Goal: Information Seeking & Learning: Learn about a topic

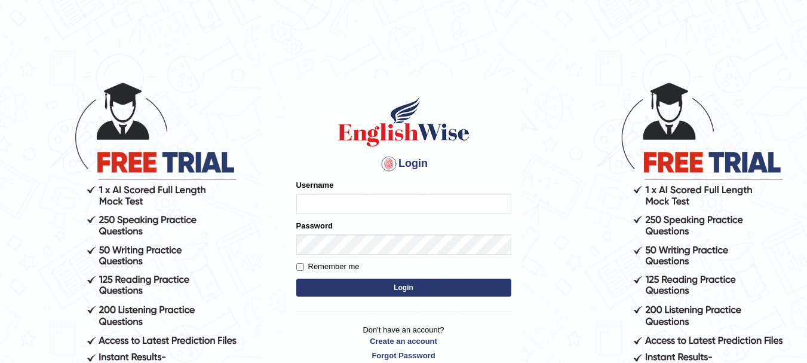
click at [348, 205] on input "Username" at bounding box center [403, 204] width 215 height 20
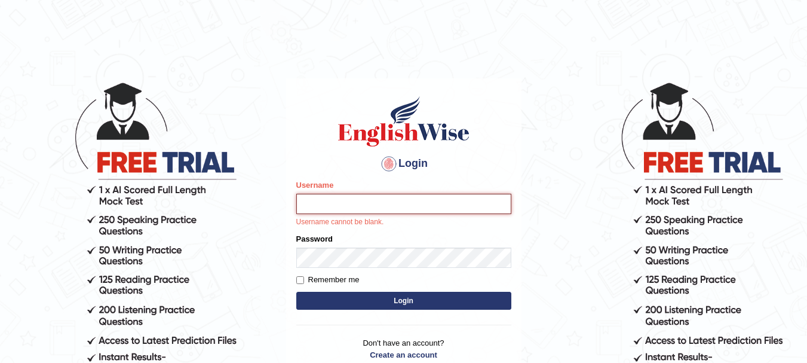
type input "Sangitam"
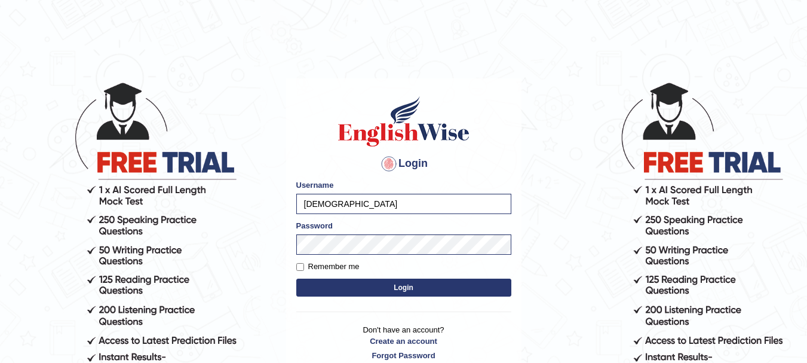
click at [407, 290] on button "Login" at bounding box center [403, 287] width 215 height 18
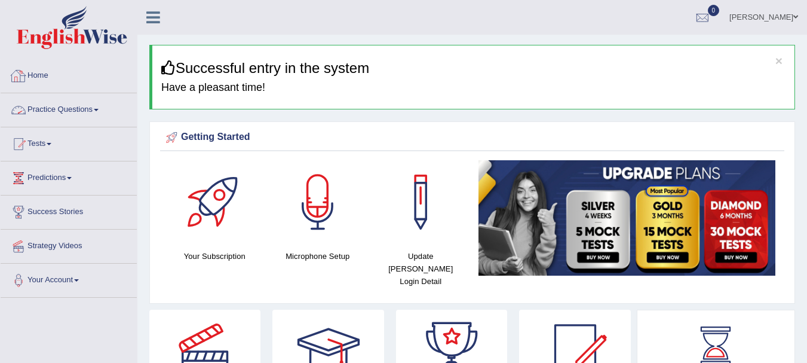
click at [77, 108] on link "Practice Questions" at bounding box center [69, 108] width 136 height 30
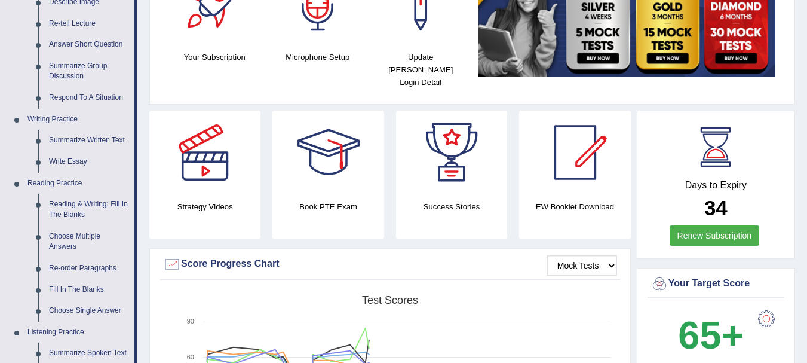
scroll to position [207, 0]
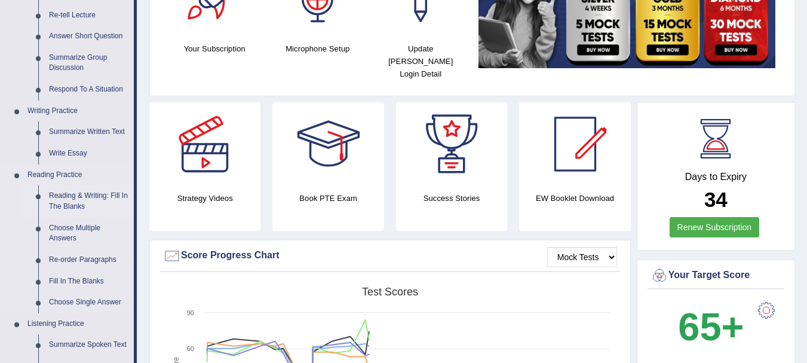
click at [53, 200] on link "Reading & Writing: Fill In The Blanks" at bounding box center [89, 201] width 90 height 32
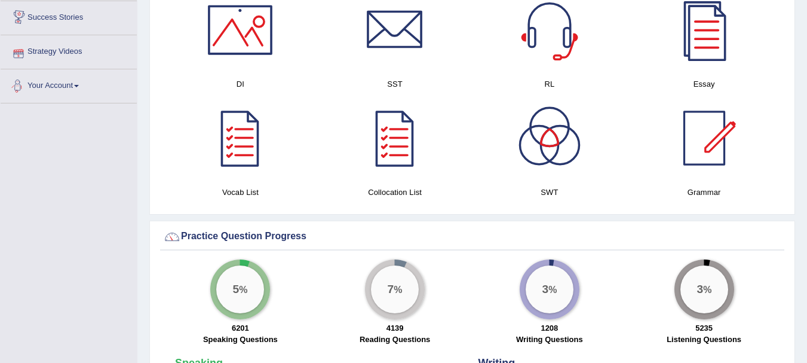
scroll to position [718, 0]
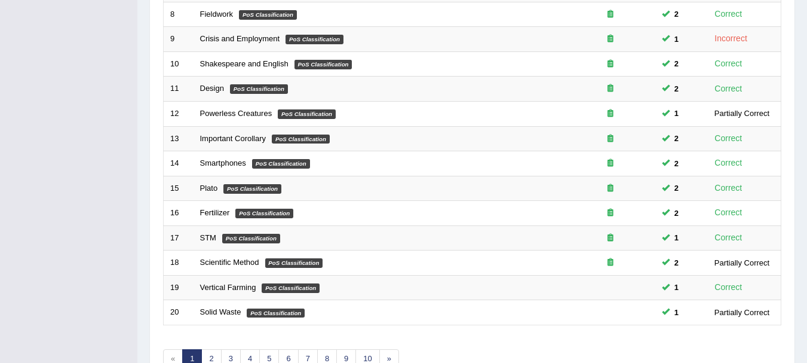
scroll to position [428, 0]
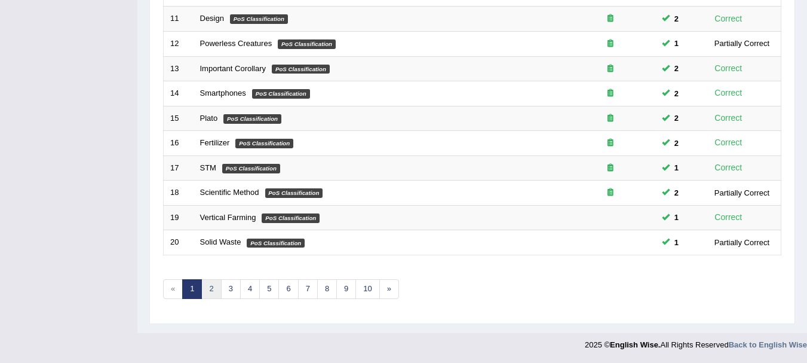
click at [215, 284] on link "2" at bounding box center [211, 289] width 20 height 20
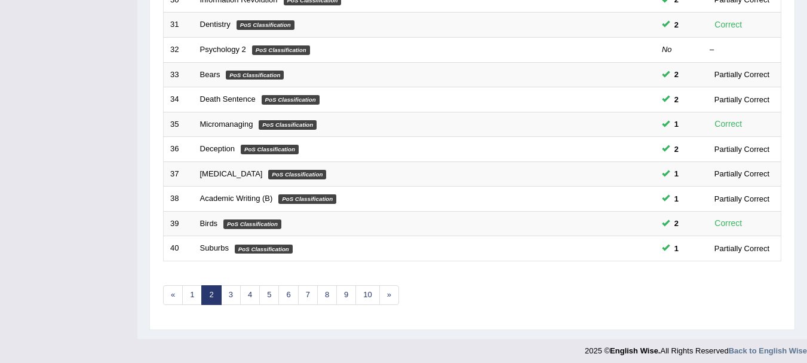
scroll to position [428, 0]
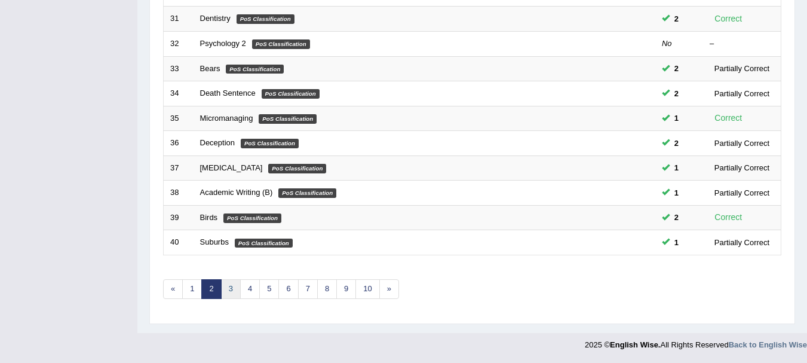
click at [226, 292] on link "3" at bounding box center [231, 289] width 20 height 20
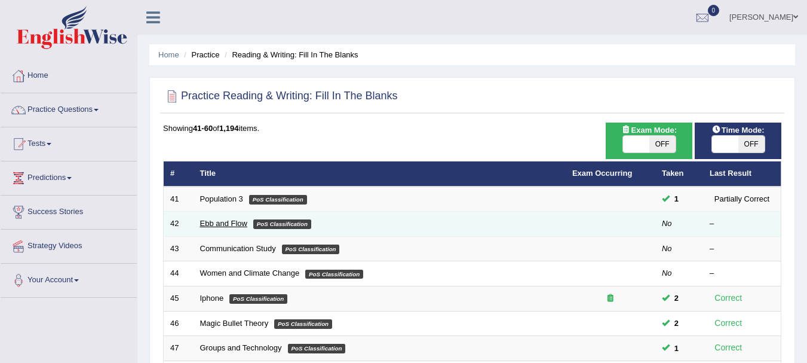
click at [237, 225] on link "Ebb and Flow" at bounding box center [224, 223] width 48 height 9
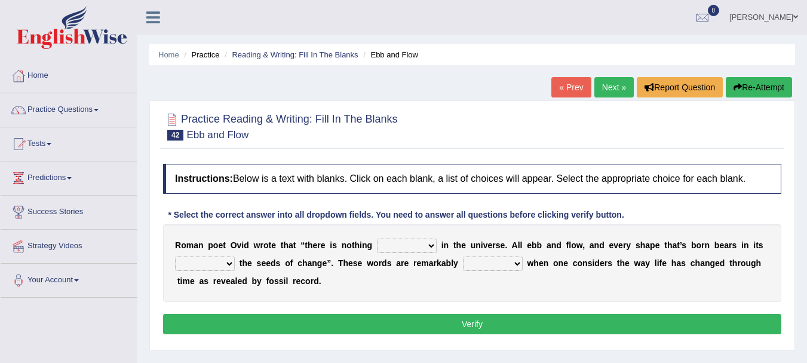
click at [424, 249] on select "orthodox volatile constant cheap" at bounding box center [407, 245] width 60 height 14
select select "volatile"
click at [377, 238] on select "orthodox volatile constant cheap" at bounding box center [407, 245] width 60 height 14
click at [437, 131] on div at bounding box center [472, 126] width 618 height 36
click at [222, 263] on select "heart limb womb brain" at bounding box center [205, 263] width 60 height 14
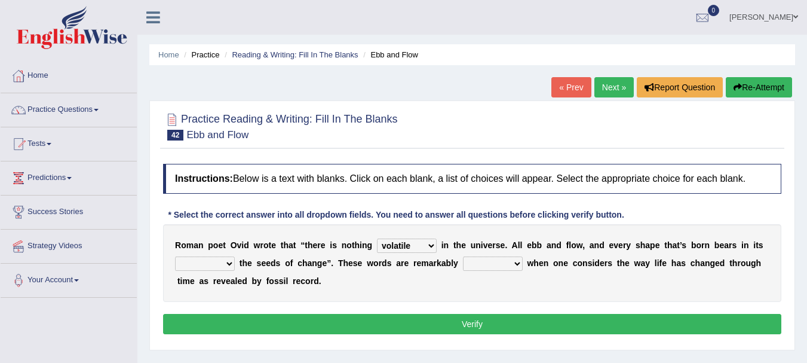
select select "womb"
click at [175, 256] on select "heart limb womb brain" at bounding box center [205, 263] width 60 height 14
click at [498, 259] on select "prevalent detached relevant dominant" at bounding box center [493, 263] width 60 height 14
select select "relevant"
click at [463, 256] on select "prevalent detached relevant dominant" at bounding box center [493, 263] width 60 height 14
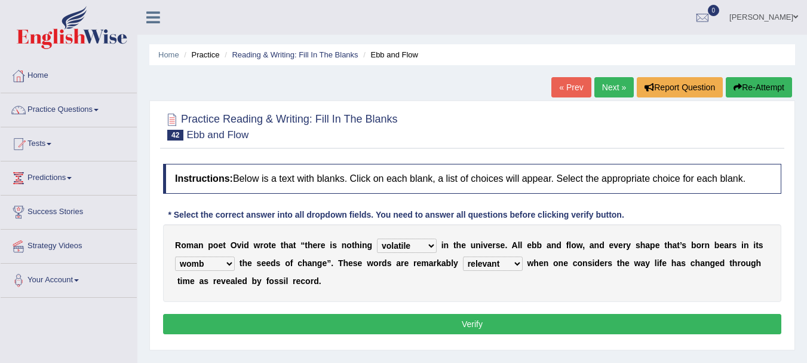
click at [479, 318] on button "Verify" at bounding box center [472, 324] width 618 height 20
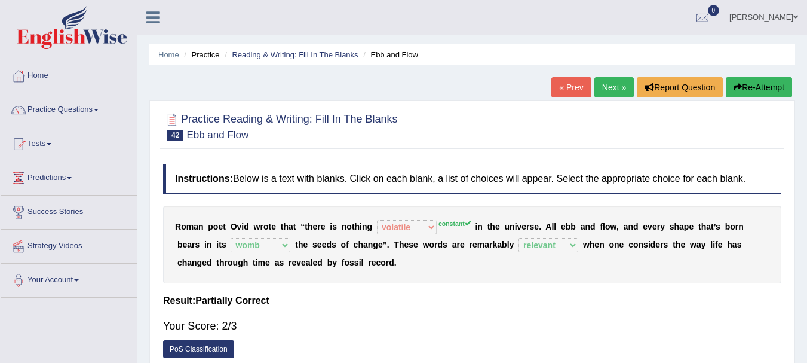
click at [743, 87] on button "Re-Attempt" at bounding box center [759, 87] width 66 height 20
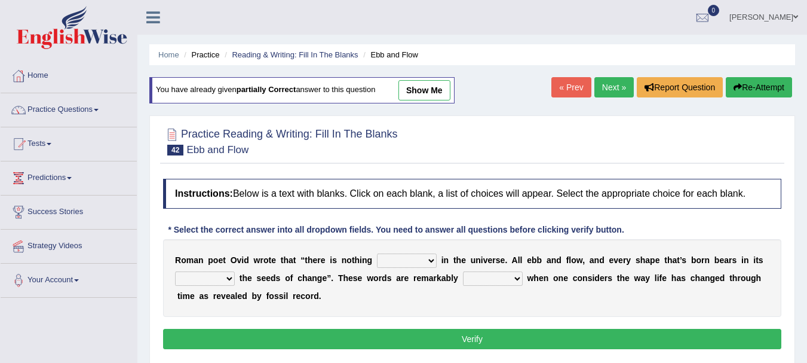
click at [428, 258] on select "orthodox volatile constant cheap" at bounding box center [407, 260] width 60 height 14
select select "constant"
click at [377, 253] on select "orthodox volatile constant cheap" at bounding box center [407, 260] width 60 height 14
click at [229, 277] on select "heart limb womb brain" at bounding box center [205, 278] width 60 height 14
select select "womb"
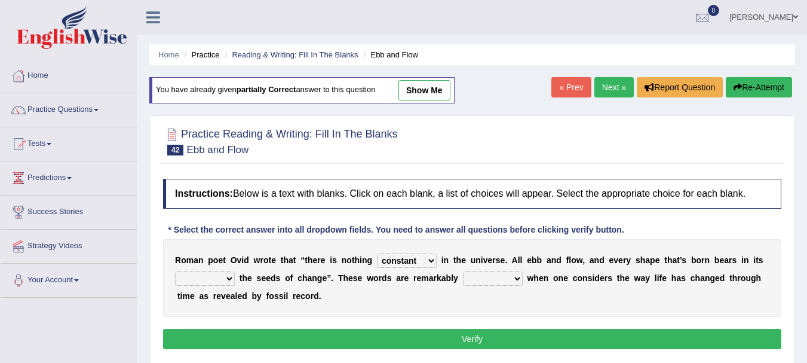
click at [175, 271] on select "heart limb womb brain" at bounding box center [205, 278] width 60 height 14
click at [492, 281] on select "prevalent detached relevant dominant" at bounding box center [493, 278] width 60 height 14
select select "relevant"
click at [463, 271] on select "prevalent detached relevant dominant" at bounding box center [493, 278] width 60 height 14
click at [484, 338] on button "Verify" at bounding box center [472, 339] width 618 height 20
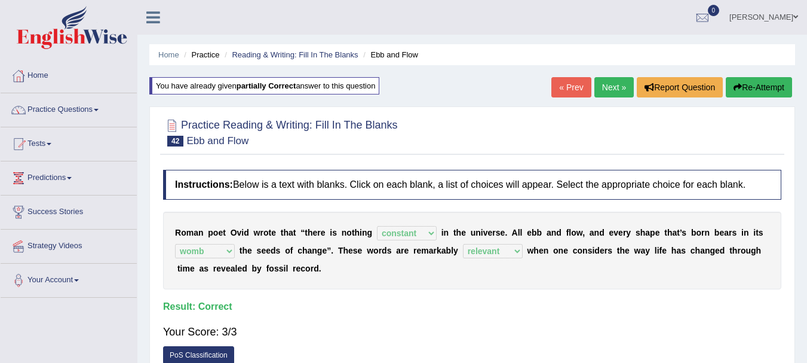
click at [609, 87] on link "Next »" at bounding box center [614, 87] width 39 height 20
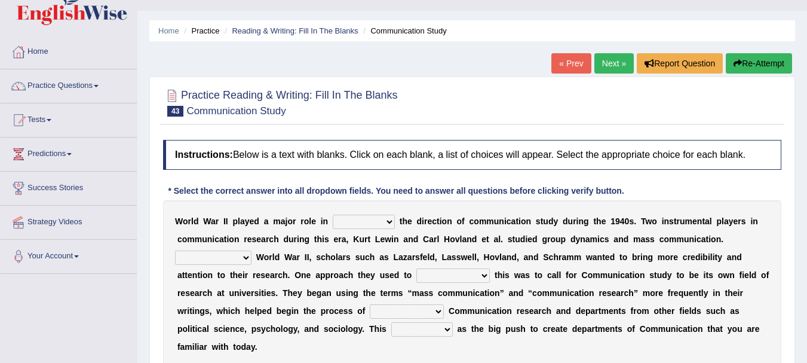
scroll to position [64, 0]
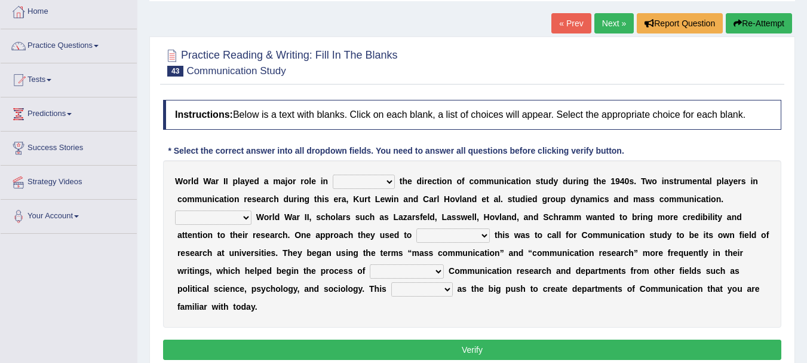
click at [384, 184] on select "shaping sharpening shunning shivering" at bounding box center [364, 181] width 62 height 14
select select "shaping"
click at [333, 174] on select "shaping sharpening shunning shivering" at bounding box center [364, 181] width 62 height 14
click at [244, 225] on div "W o r l d W a r I I p l a y e d a m a j o r r o l e i n shaping sharpening shun…" at bounding box center [472, 243] width 618 height 167
click at [244, 218] on select "Being followed To be followed Following Followed" at bounding box center [213, 217] width 76 height 14
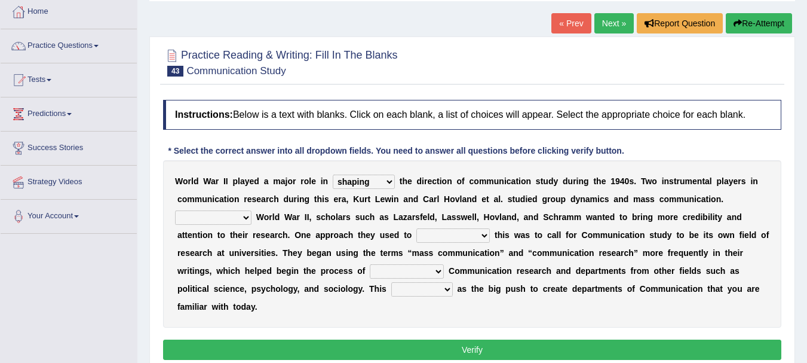
select select "Following"
click at [175, 210] on select "Being followed To be followed Following Followed" at bounding box center [213, 217] width 76 height 14
click at [457, 239] on select "accompany accomplish acknowledge accommodate" at bounding box center [452, 235] width 73 height 14
select select "accomplish"
click at [416, 228] on select "accompany accomplish acknowledge accommodate" at bounding box center [452, 235] width 73 height 14
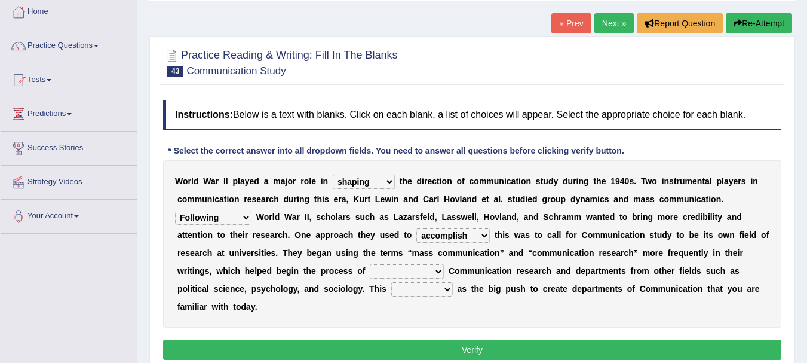
click at [424, 274] on select "discharging distinguishing disputing displaying" at bounding box center [407, 271] width 74 height 14
click at [370, 264] on select "discharging distinguishing disputing displaying" at bounding box center [407, 271] width 74 height 14
click at [429, 272] on select "discharging distinguishing disputing displaying" at bounding box center [407, 271] width 74 height 14
select select "distinguishing"
click at [370, 264] on select "discharging distinguishing disputing displaying" at bounding box center [407, 271] width 74 height 14
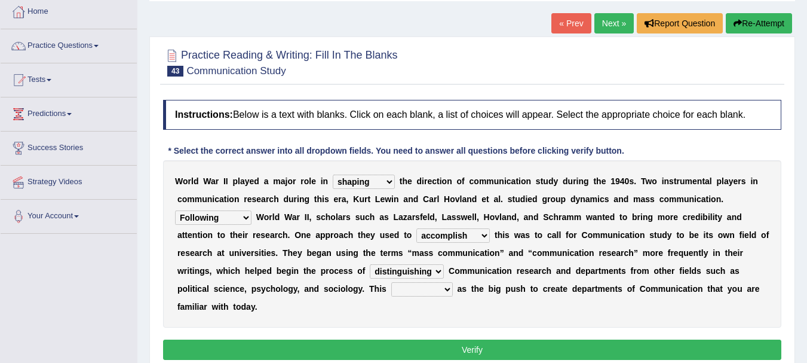
click at [445, 285] on select "served considered regarded provided" at bounding box center [422, 289] width 62 height 14
select select "considered"
click at [391, 282] on select "served considered regarded provided" at bounding box center [422, 289] width 62 height 14
click at [475, 350] on button "Verify" at bounding box center [472, 349] width 618 height 20
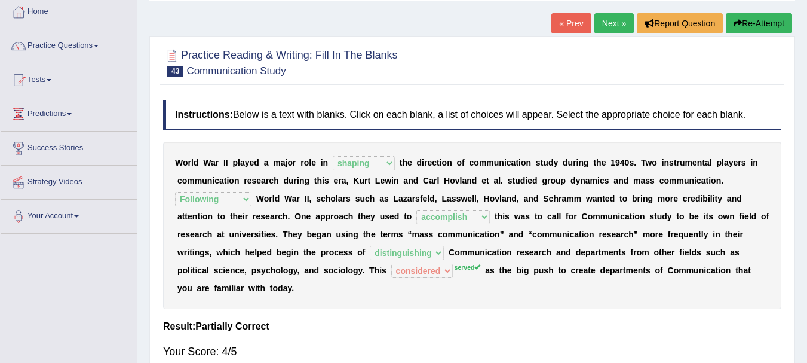
click at [612, 24] on link "Next »" at bounding box center [614, 23] width 39 height 20
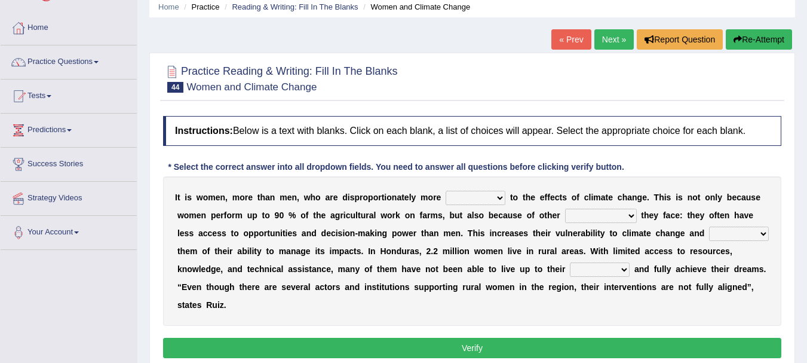
scroll to position [72, 0]
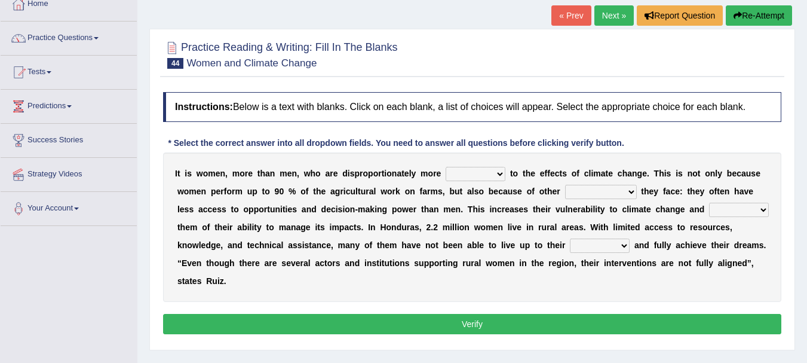
click at [505, 177] on select "defensive beatable vulnerable defective" at bounding box center [476, 174] width 60 height 14
select select "vulnerable"
click at [446, 167] on select "defensive beatable vulnerable defective" at bounding box center [476, 174] width 60 height 14
click at [626, 191] on select "chances challenges awkwardness changes" at bounding box center [601, 192] width 72 height 14
select select "challenges"
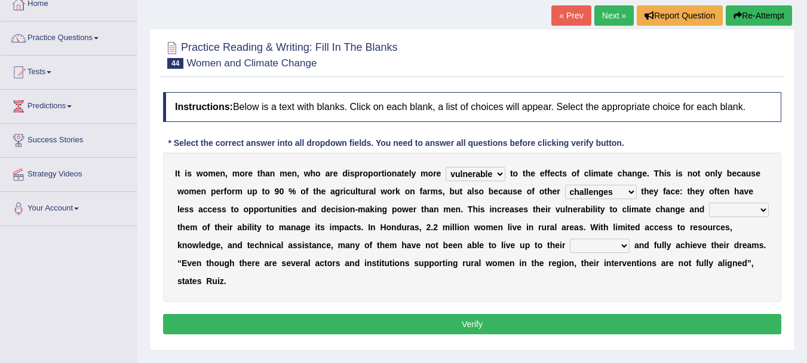
click at [565, 185] on select "chances challenges awkwardness changes" at bounding box center [601, 192] width 72 height 14
click at [755, 205] on select "deprives caprices deposits thrives" at bounding box center [739, 210] width 60 height 14
select select "thrives"
click at [709, 203] on select "deprives caprices deposits thrives" at bounding box center [739, 210] width 60 height 14
click at [602, 246] on select "endurance patience capacities publicity" at bounding box center [600, 245] width 60 height 14
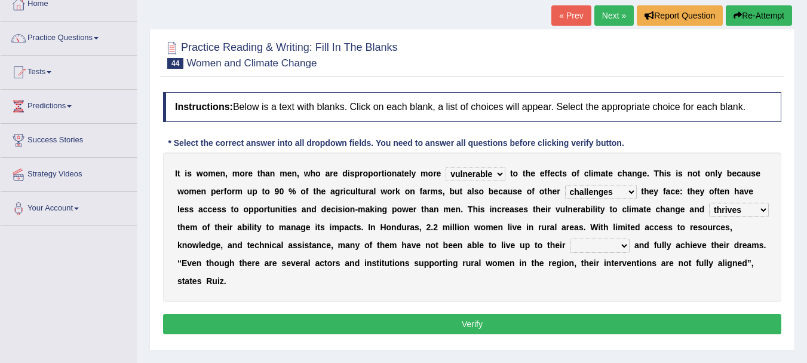
select select "patience"
click at [570, 238] on select "endurance patience capacities publicity" at bounding box center [600, 245] width 60 height 14
click at [498, 329] on button "Verify" at bounding box center [472, 324] width 618 height 20
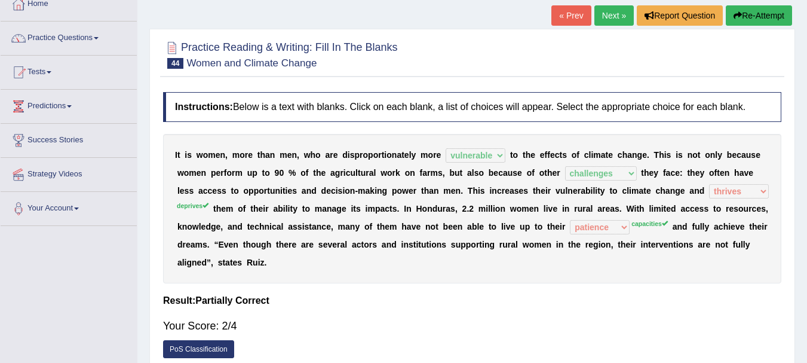
click at [762, 8] on button "Re-Attempt" at bounding box center [759, 15] width 66 height 20
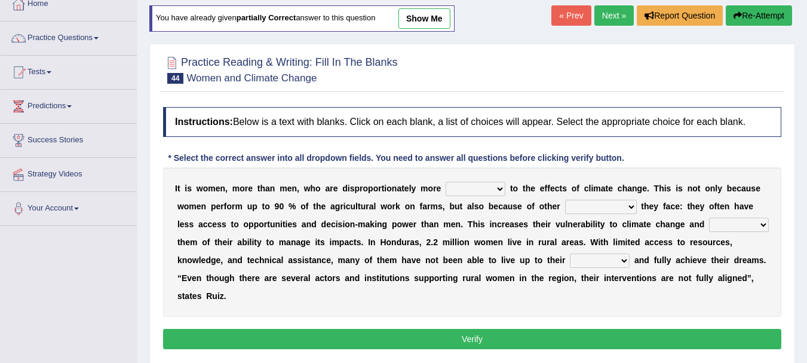
click at [494, 184] on select "defensive beatable vulnerable defective" at bounding box center [476, 189] width 60 height 14
select select "vulnerable"
click at [446, 182] on select "defensive beatable vulnerable defective" at bounding box center [476, 189] width 60 height 14
click at [607, 209] on select "chances challenges awkwardness changes" at bounding box center [601, 207] width 72 height 14
select select "challenges"
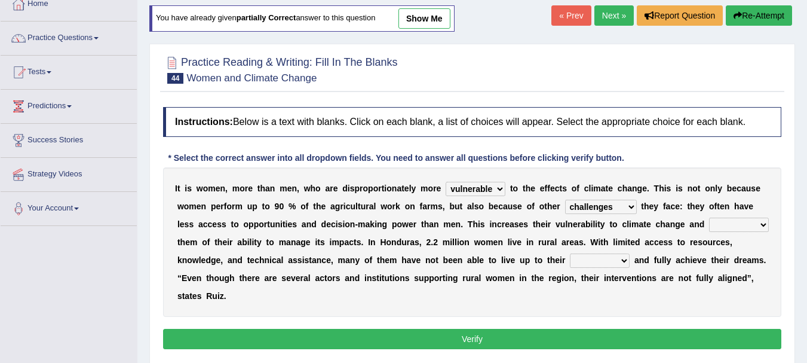
click at [565, 200] on select "chances challenges awkwardness changes" at bounding box center [601, 207] width 72 height 14
click at [750, 228] on select "deprives caprices deposits thrives" at bounding box center [739, 225] width 60 height 14
select select "deprives"
click at [709, 218] on select "deprives caprices deposits thrives" at bounding box center [739, 225] width 60 height 14
click at [606, 259] on select "endurance patience capacities publicity" at bounding box center [600, 260] width 60 height 14
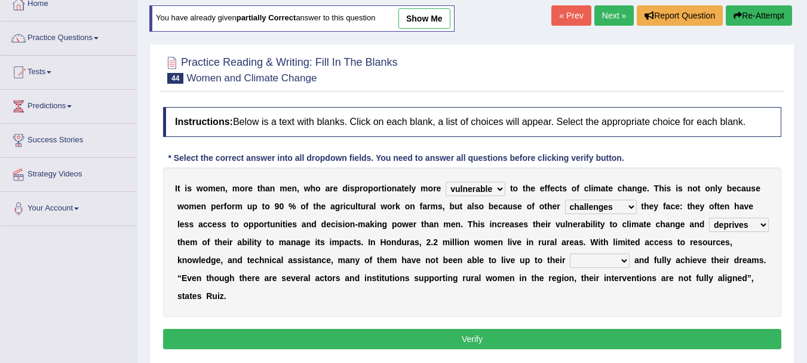
select select "capacities"
click at [570, 253] on select "endurance patience capacities publicity" at bounding box center [600, 260] width 60 height 14
click at [471, 344] on button "Verify" at bounding box center [472, 339] width 618 height 20
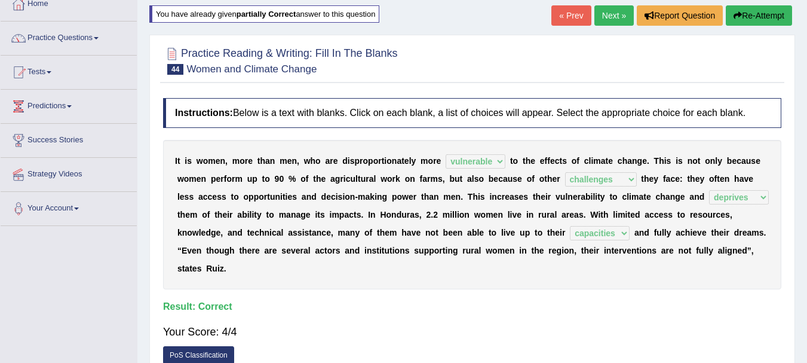
click at [604, 12] on link "Next »" at bounding box center [614, 15] width 39 height 20
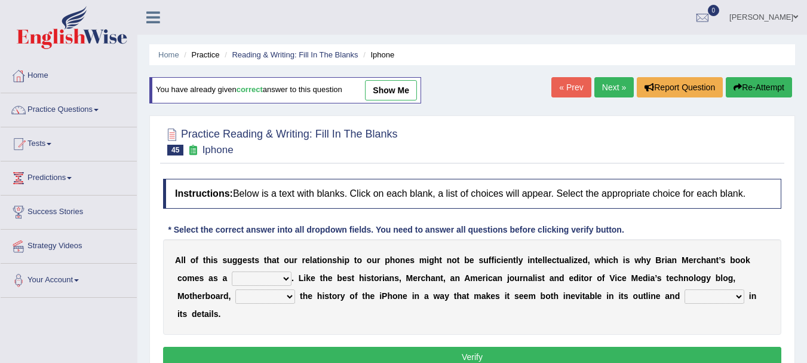
click at [284, 278] on select "privilege relief demotion flash" at bounding box center [262, 278] width 60 height 14
select select "privilege"
click at [232, 271] on select "privilege relief demotion flash" at bounding box center [262, 278] width 60 height 14
click at [281, 296] on select "enriches unpacks detours contorts" at bounding box center [265, 296] width 60 height 14
select select "detours"
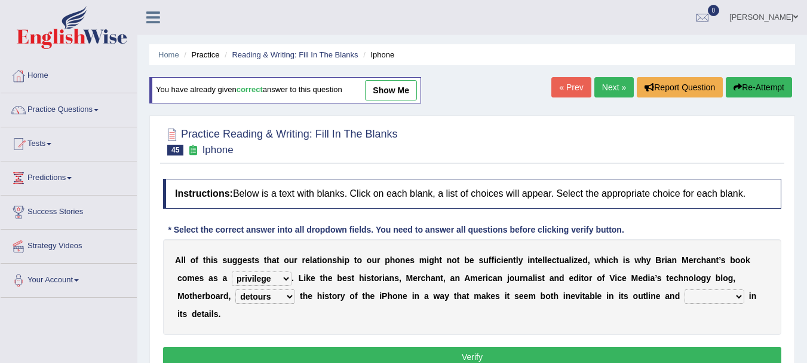
click at [235, 289] on select "enriches unpacks detours contorts" at bounding box center [265, 296] width 60 height 14
click at [734, 292] on select "surprises surprised surprising surprise" at bounding box center [715, 296] width 60 height 14
select select "surprising"
click at [685, 289] on select "surprises surprised surprising surprise" at bounding box center [715, 296] width 60 height 14
click at [504, 354] on button "Verify" at bounding box center [472, 357] width 618 height 20
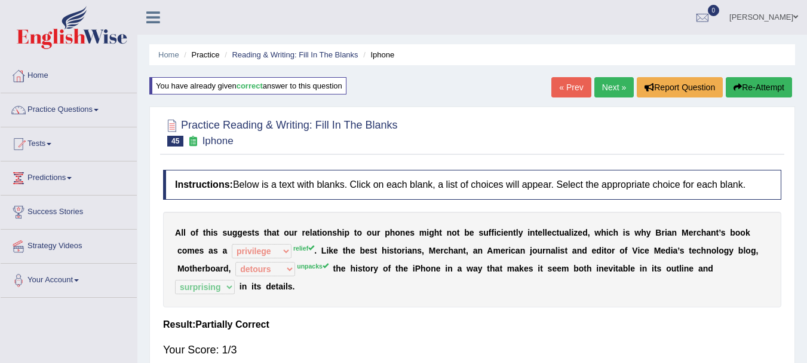
click at [623, 97] on link "Next »" at bounding box center [614, 87] width 39 height 20
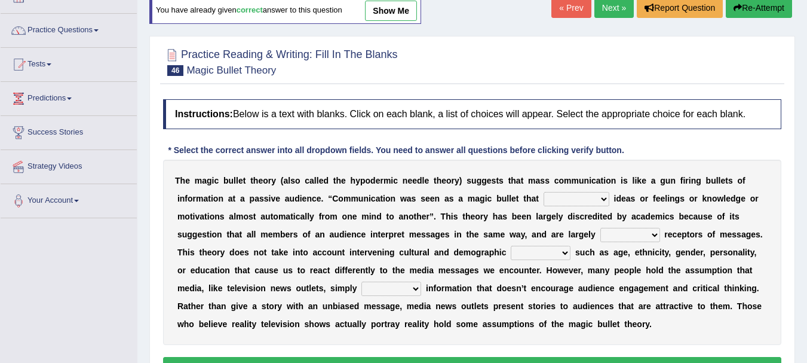
scroll to position [96, 0]
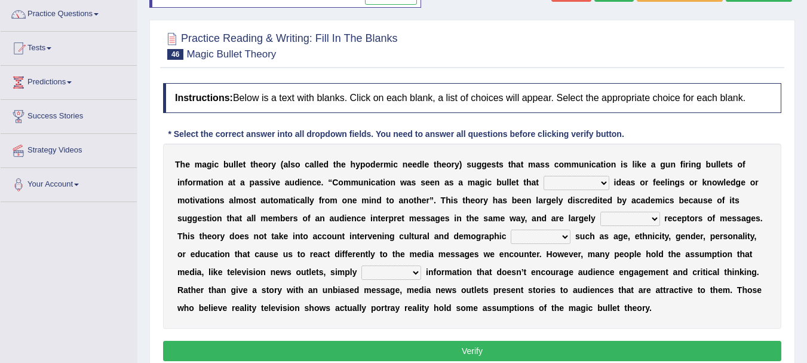
click at [583, 185] on select "transported translated transferred transformed" at bounding box center [577, 183] width 66 height 14
select select "transferred"
click at [544, 176] on select "transported translated transferred transformed" at bounding box center [577, 183] width 66 height 14
click at [642, 220] on select "negative active positive passive" at bounding box center [631, 219] width 60 height 14
select select "active"
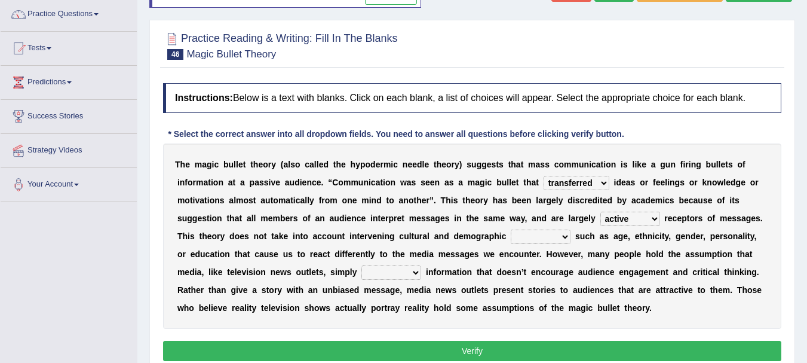
click at [601, 212] on select "negative active positive passive" at bounding box center [631, 219] width 60 height 14
click at [565, 241] on select "variables varies varieties variations" at bounding box center [541, 236] width 60 height 14
select select "variables"
click at [511, 229] on select "variables varies varieties variations" at bounding box center [541, 236] width 60 height 14
click at [385, 271] on select "respond resume release request" at bounding box center [392, 272] width 60 height 14
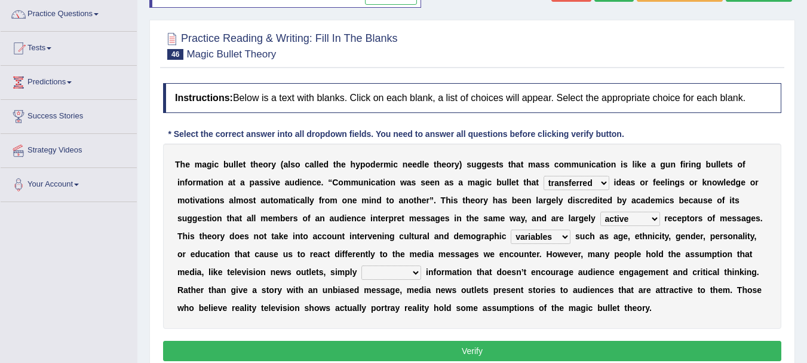
select select "respond"
click at [362, 265] on select "respond resume release request" at bounding box center [392, 272] width 60 height 14
click at [484, 353] on button "Verify" at bounding box center [472, 351] width 618 height 20
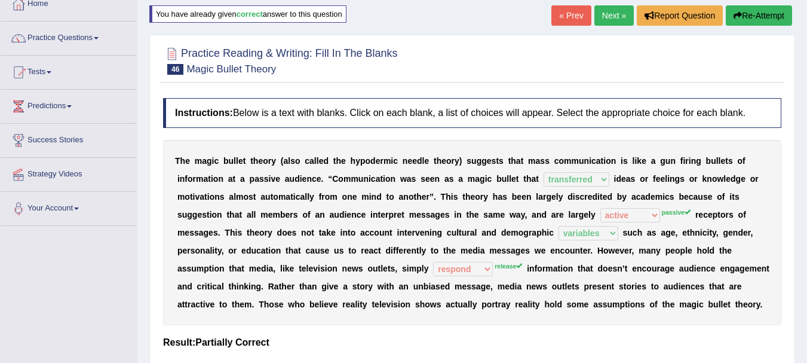
scroll to position [40, 0]
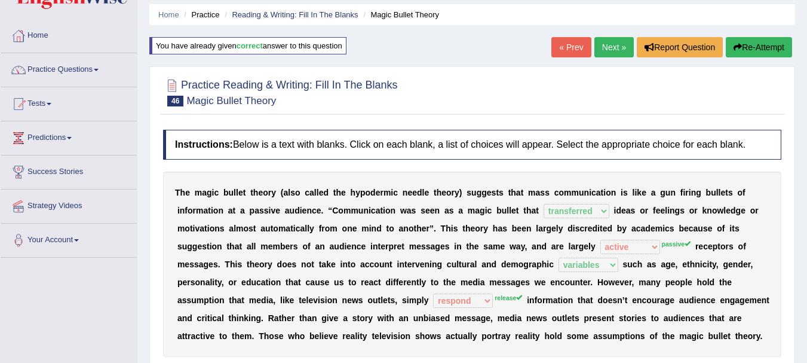
click at [786, 41] on button "Re-Attempt" at bounding box center [759, 47] width 66 height 20
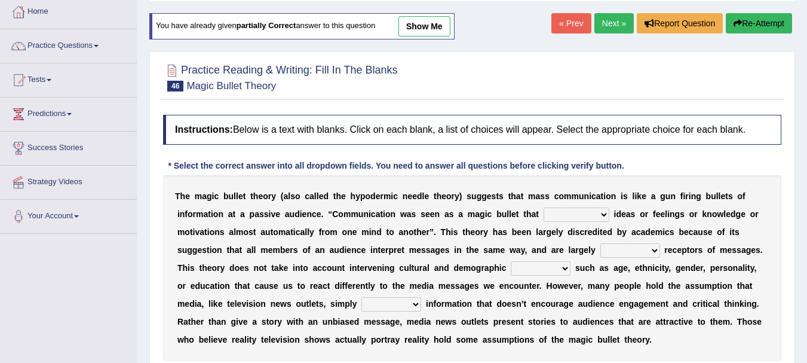
scroll to position [112, 0]
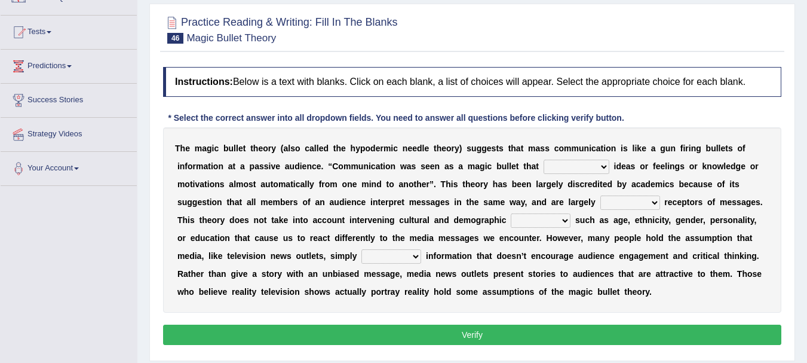
click at [601, 167] on select "transported translated transferred transformed" at bounding box center [577, 167] width 66 height 14
select select "transferred"
click at [544, 160] on select "transported translated transferred transformed" at bounding box center [577, 167] width 66 height 14
click at [644, 194] on div "T h e m a g i c b u l l e t t h e o r y ( a l s o c a l l e d t h e h y p o d e…" at bounding box center [472, 219] width 618 height 185
click at [645, 203] on select "negative active positive passive" at bounding box center [631, 202] width 60 height 14
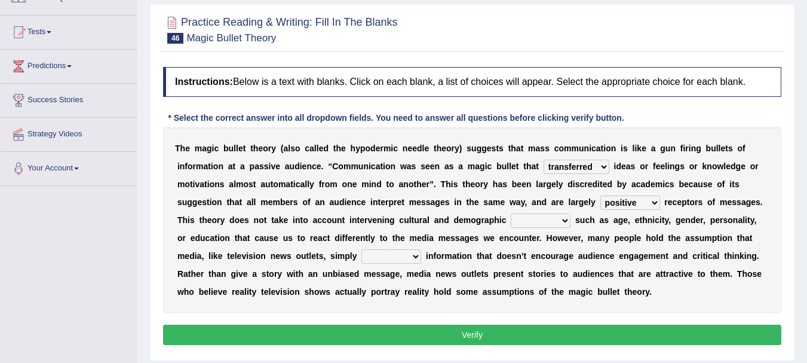
click at [601, 195] on select "negative active positive passive" at bounding box center [631, 202] width 60 height 14
click at [647, 195] on div "T h e m a g i c b u l l e t t h e o r y ( a l s o c a l l e d t h e h y p o d e…" at bounding box center [472, 219] width 618 height 185
click at [648, 201] on select "negative active positive passive" at bounding box center [631, 202] width 60 height 14
select select "passive"
click at [601, 195] on select "negative active positive passive" at bounding box center [631, 202] width 60 height 14
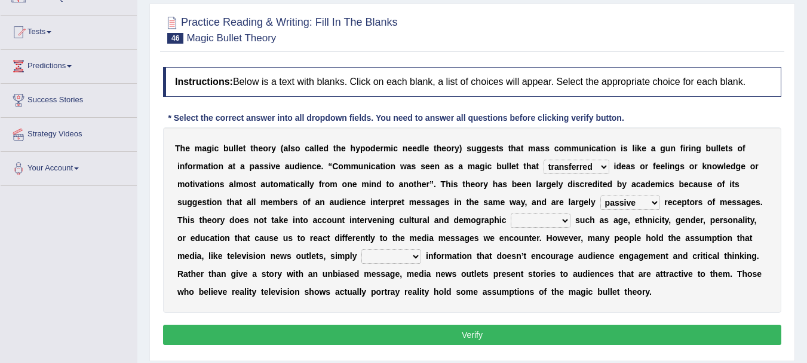
click at [535, 216] on select "variables varies varieties variations" at bounding box center [541, 220] width 60 height 14
select select "variables"
click at [511, 213] on select "variables varies varieties variations" at bounding box center [541, 220] width 60 height 14
click at [398, 258] on select "respond resume release request" at bounding box center [392, 256] width 60 height 14
select select "release"
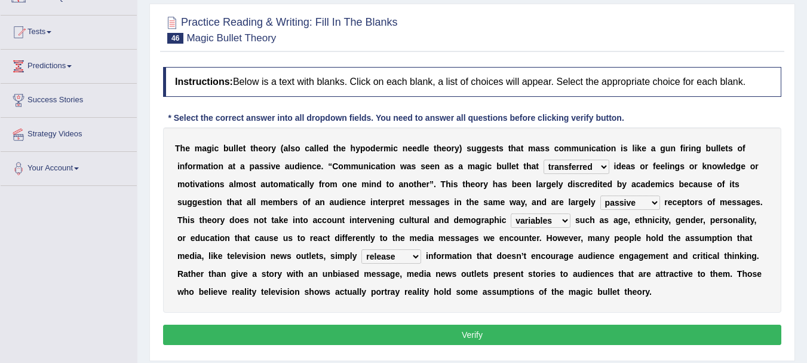
click at [362, 249] on select "respond resume release request" at bounding box center [392, 256] width 60 height 14
click at [473, 335] on button "Verify" at bounding box center [472, 334] width 618 height 20
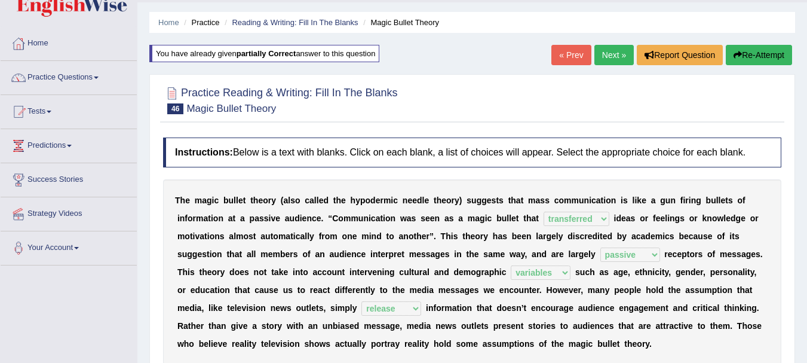
scroll to position [0, 0]
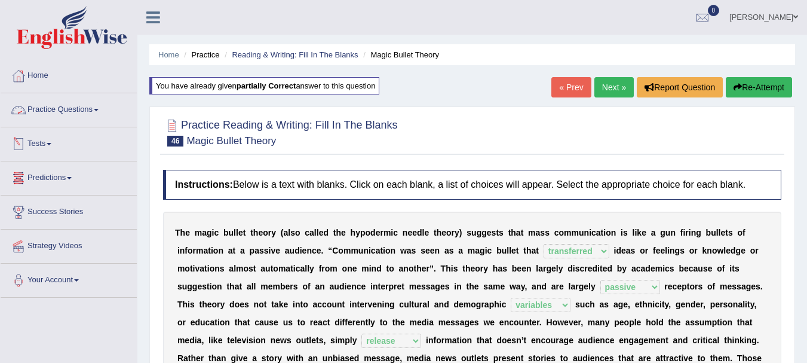
click at [79, 118] on link "Practice Questions" at bounding box center [69, 108] width 136 height 30
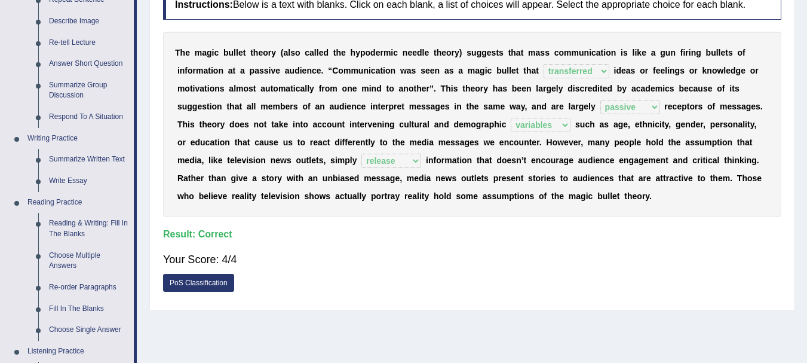
scroll to position [191, 0]
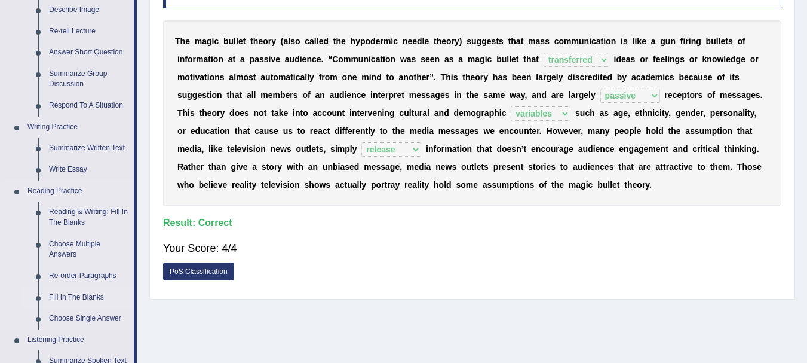
click at [87, 298] on link "Fill In The Blanks" at bounding box center [89, 298] width 90 height 22
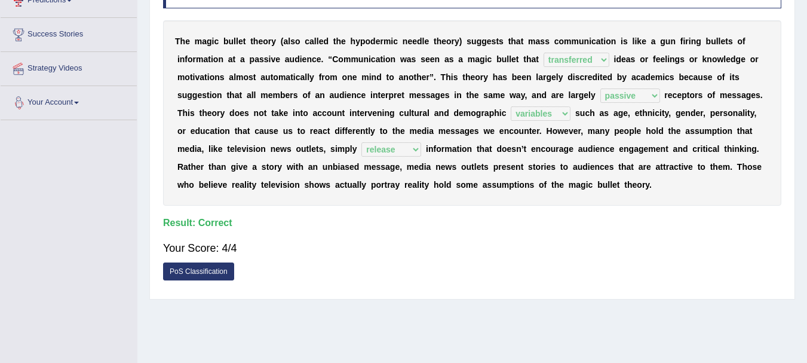
scroll to position [265, 0]
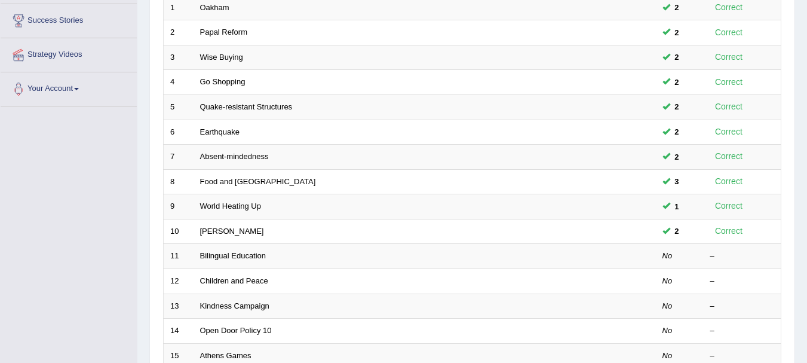
scroll to position [215, 0]
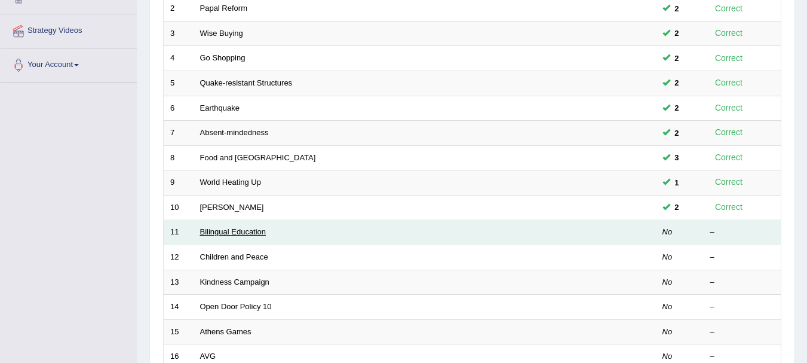
click at [213, 235] on link "Bilingual Education" at bounding box center [233, 231] width 66 height 9
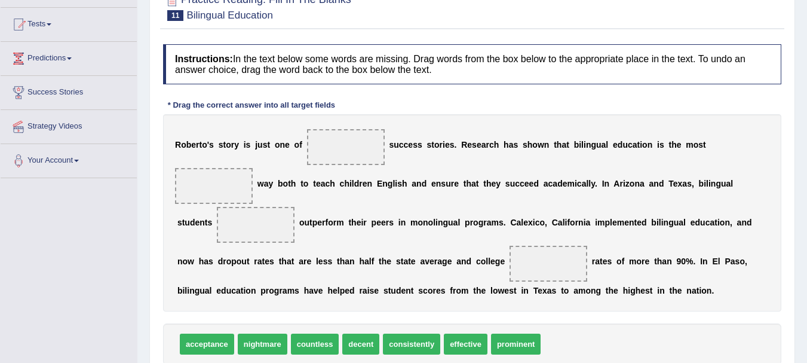
scroll to position [143, 0]
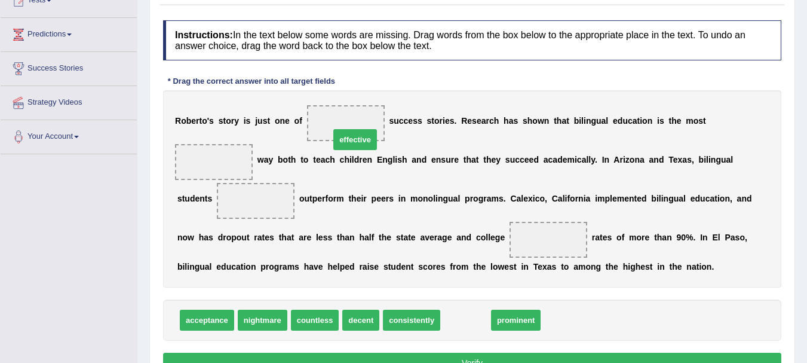
drag, startPoint x: 476, startPoint y: 329, endPoint x: 366, endPoint y: 148, distance: 211.6
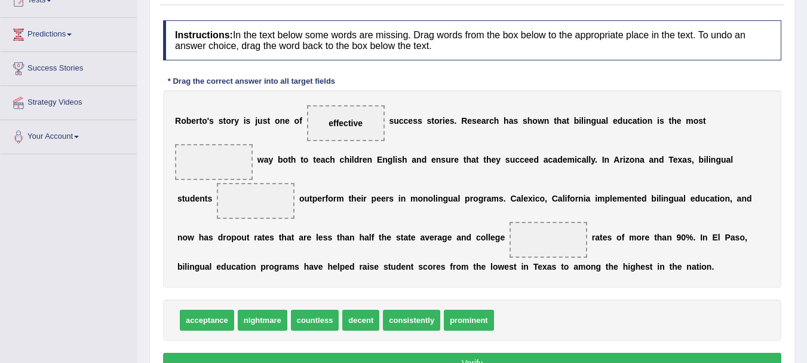
click at [203, 327] on span "acceptance" at bounding box center [207, 320] width 54 height 21
drag, startPoint x: 482, startPoint y: 322, endPoint x: 234, endPoint y: 149, distance: 302.5
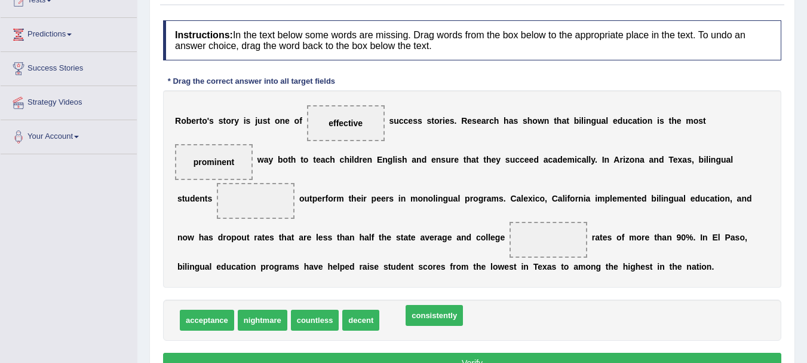
drag, startPoint x: 421, startPoint y: 324, endPoint x: 444, endPoint y: 320, distance: 23.1
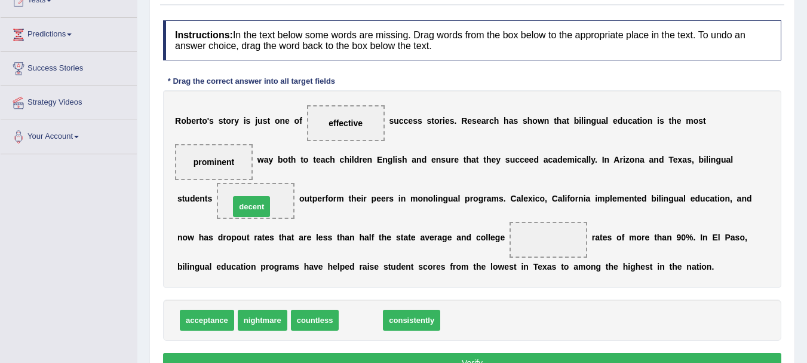
drag, startPoint x: 369, startPoint y: 315, endPoint x: 260, endPoint y: 201, distance: 157.6
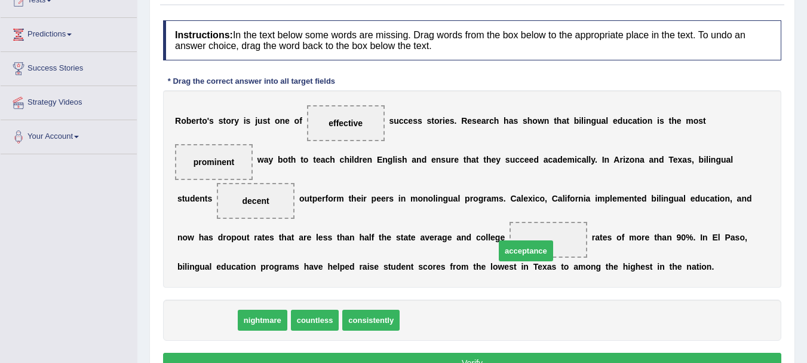
drag, startPoint x: 210, startPoint y: 324, endPoint x: 529, endPoint y: 255, distance: 326.5
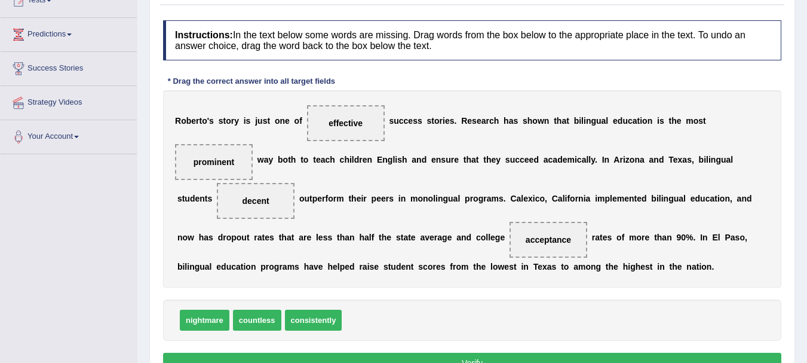
click at [461, 356] on button "Verify" at bounding box center [472, 363] width 618 height 20
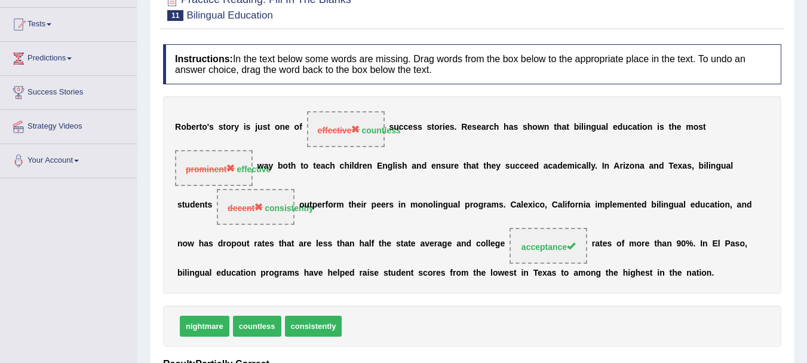
scroll to position [16, 0]
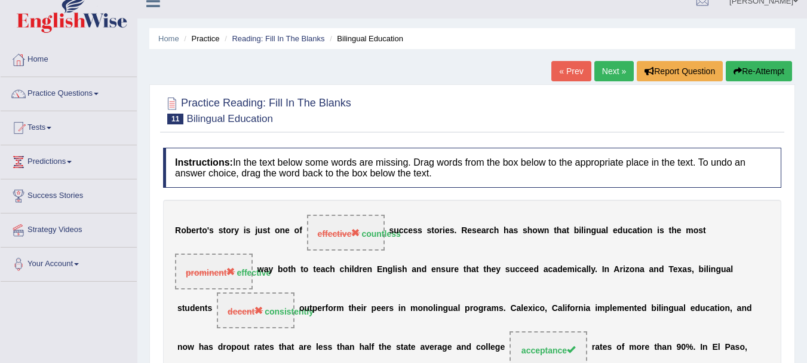
click at [737, 73] on icon "button" at bounding box center [738, 71] width 8 height 8
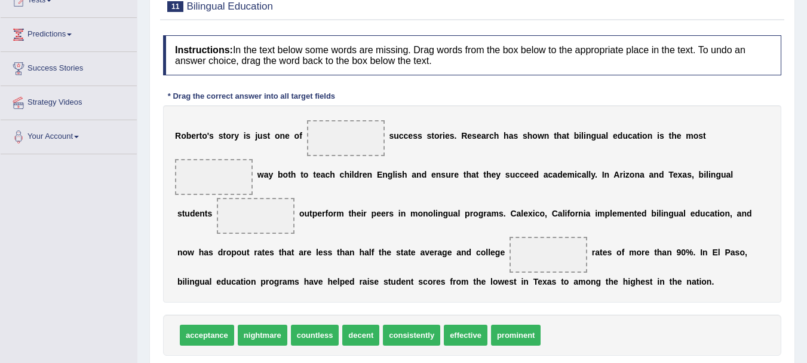
scroll to position [167, 0]
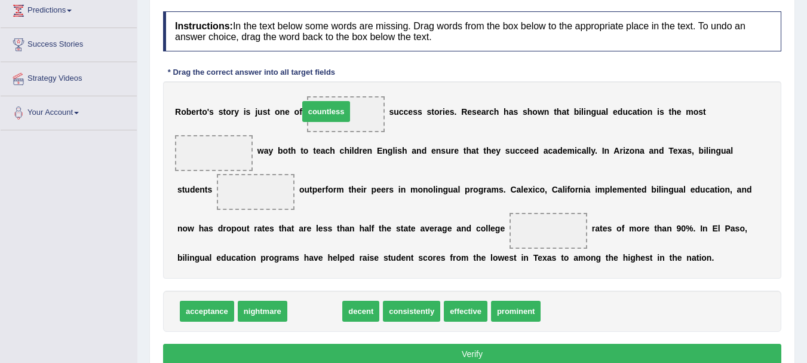
drag, startPoint x: 326, startPoint y: 314, endPoint x: 338, endPoint y: 115, distance: 199.9
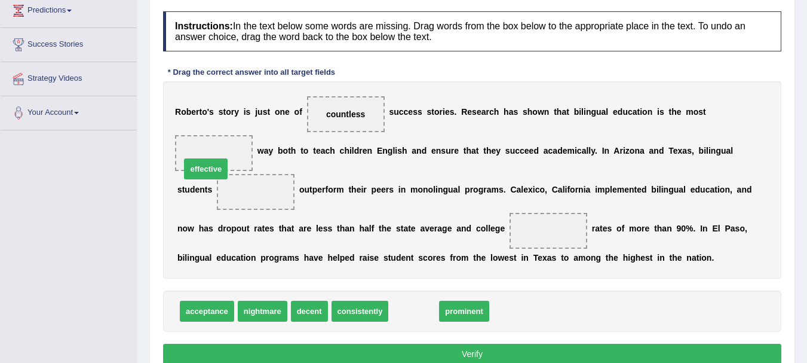
drag, startPoint x: 408, startPoint y: 315, endPoint x: 200, endPoint y: 173, distance: 251.9
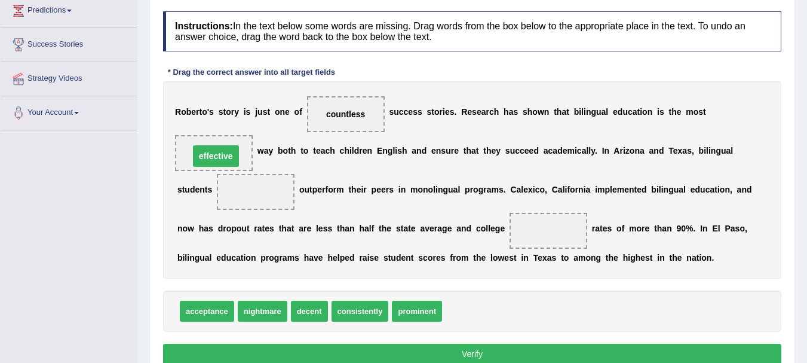
drag, startPoint x: 253, startPoint y: 194, endPoint x: 213, endPoint y: 158, distance: 53.7
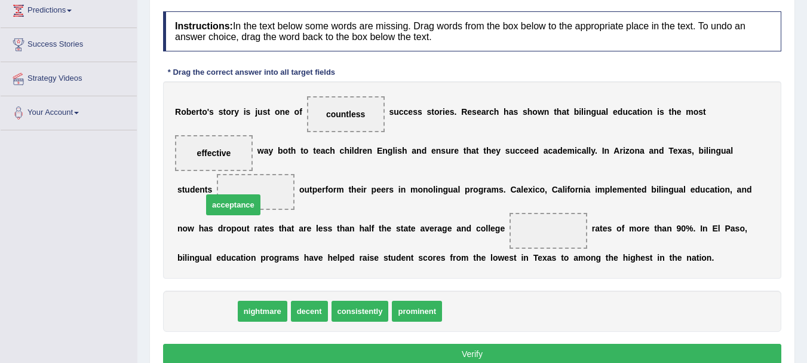
drag, startPoint x: 219, startPoint y: 311, endPoint x: 246, endPoint y: 204, distance: 110.7
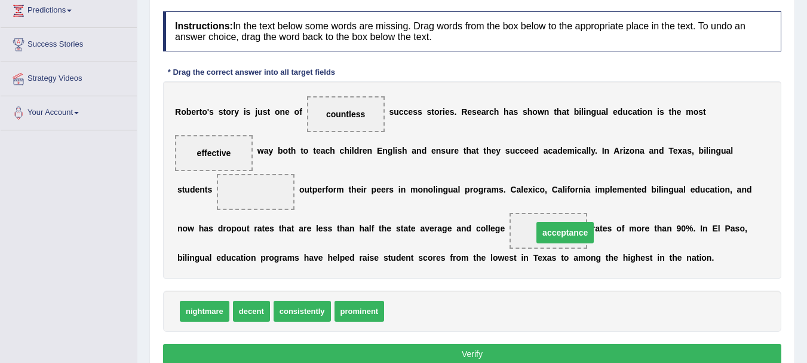
drag, startPoint x: 250, startPoint y: 191, endPoint x: 559, endPoint y: 232, distance: 311.6
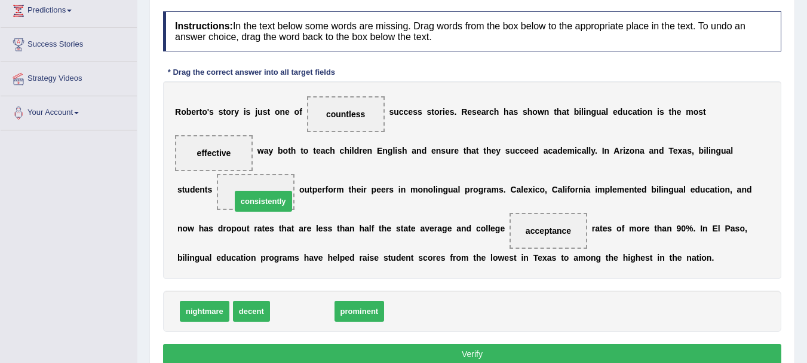
drag, startPoint x: 290, startPoint y: 314, endPoint x: 250, endPoint y: 198, distance: 121.9
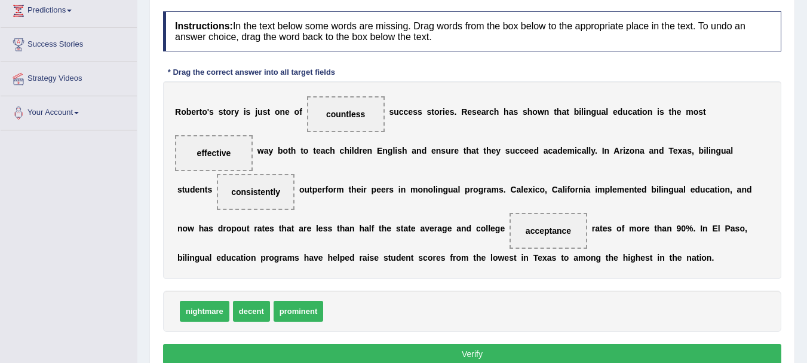
click at [473, 354] on button "Verify" at bounding box center [472, 354] width 618 height 20
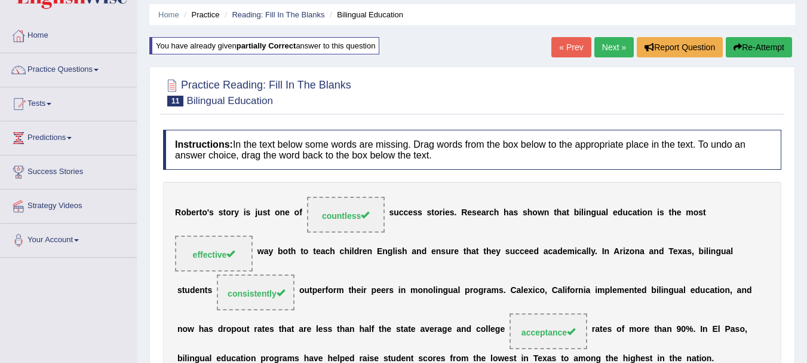
scroll to position [0, 0]
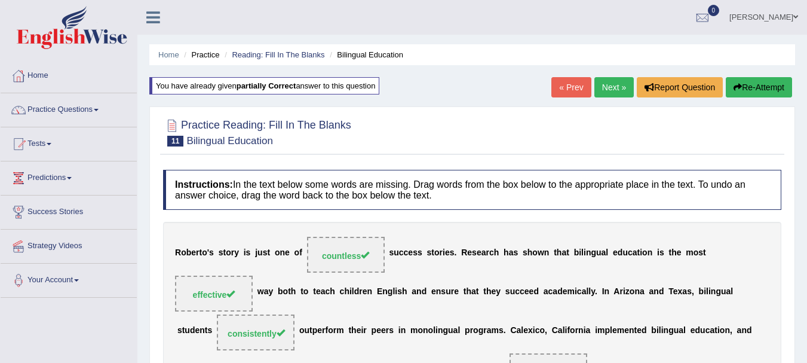
click at [608, 86] on link "Next »" at bounding box center [614, 87] width 39 height 20
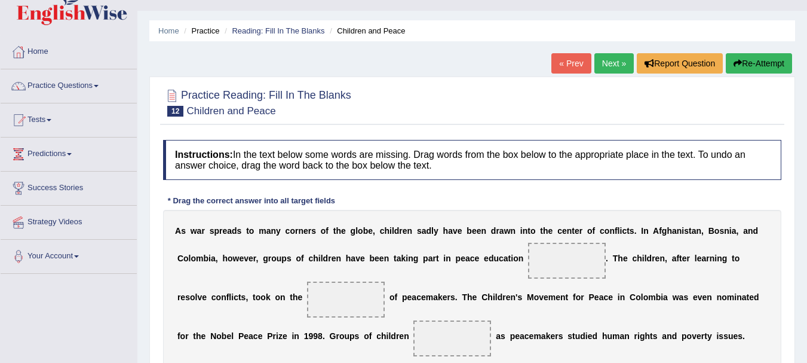
scroll to position [136, 0]
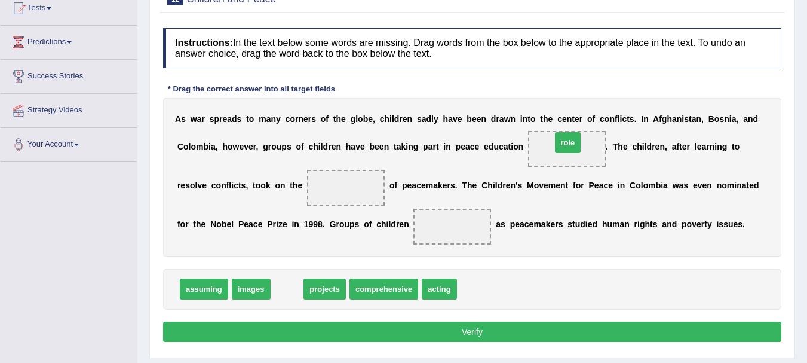
drag, startPoint x: 293, startPoint y: 287, endPoint x: 574, endPoint y: 142, distance: 316.4
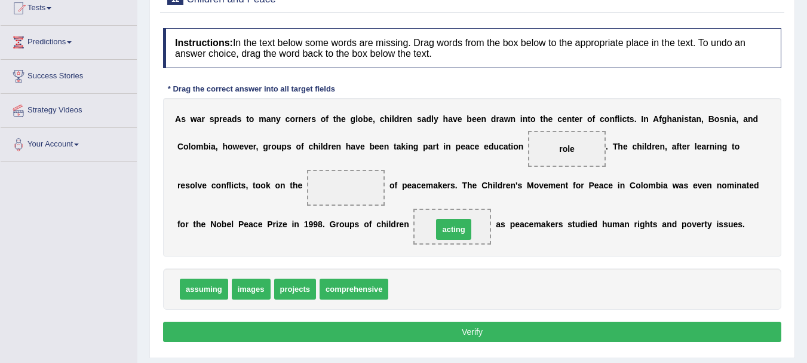
drag, startPoint x: 396, startPoint y: 292, endPoint x: 440, endPoint y: 232, distance: 74.3
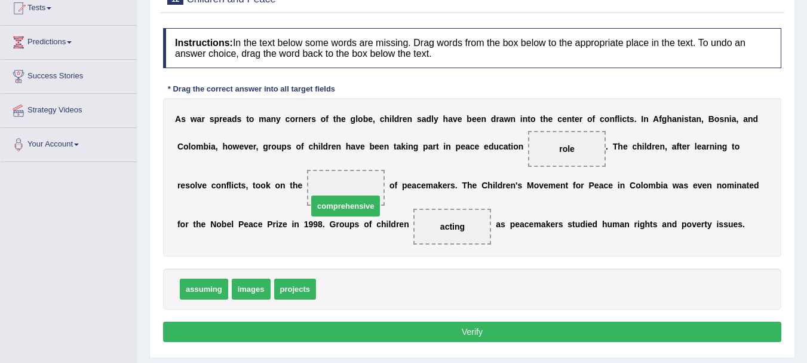
drag, startPoint x: 332, startPoint y: 296, endPoint x: 324, endPoint y: 201, distance: 95.4
click at [481, 335] on button "Verify" at bounding box center [472, 331] width 618 height 20
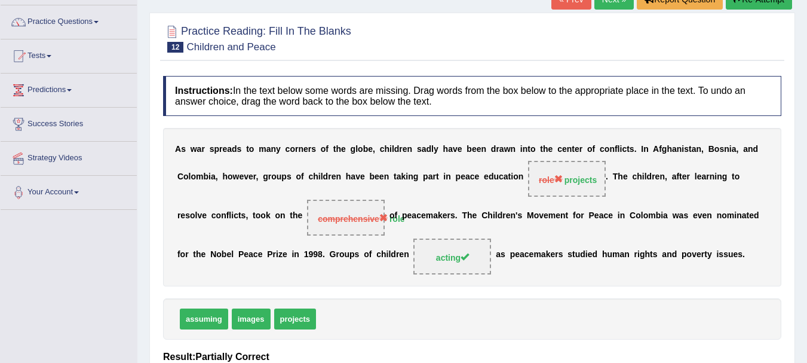
scroll to position [64, 0]
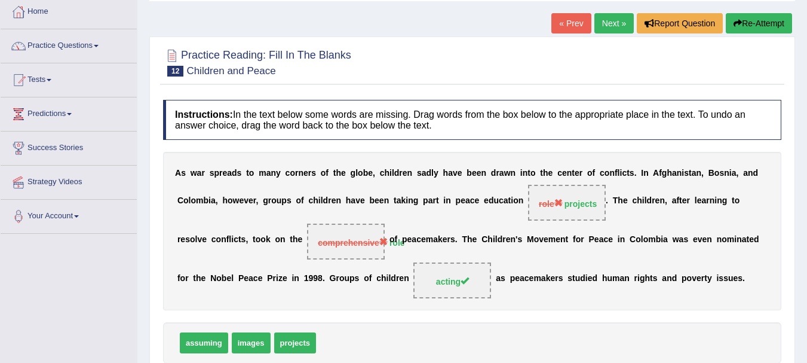
click at [782, 27] on button "Re-Attempt" at bounding box center [759, 23] width 66 height 20
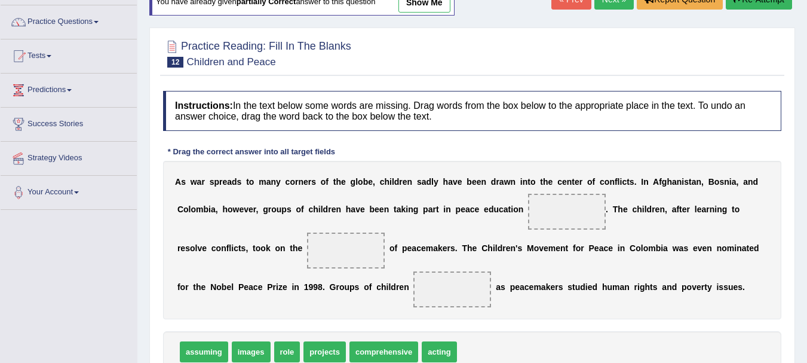
scroll to position [128, 0]
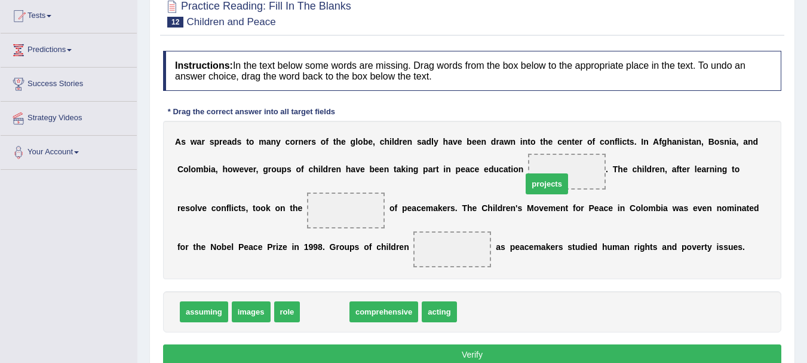
drag, startPoint x: 332, startPoint y: 314, endPoint x: 555, endPoint y: 186, distance: 256.1
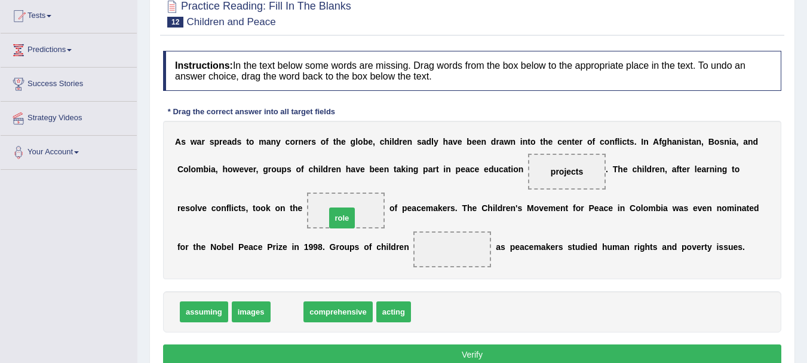
drag, startPoint x: 277, startPoint y: 317, endPoint x: 332, endPoint y: 221, distance: 110.3
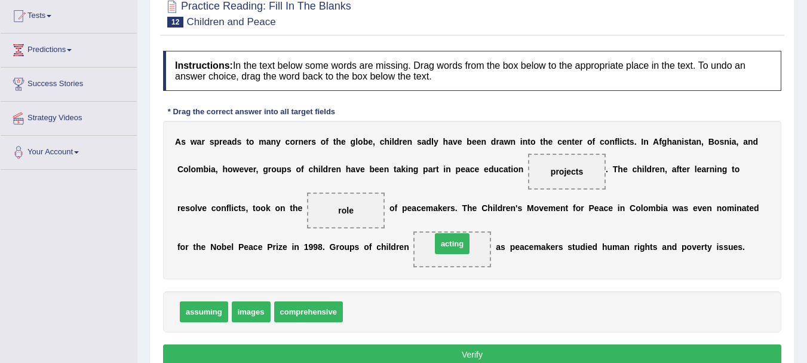
drag, startPoint x: 360, startPoint y: 312, endPoint x: 449, endPoint y: 244, distance: 111.6
click at [458, 354] on button "Verify" at bounding box center [472, 354] width 618 height 20
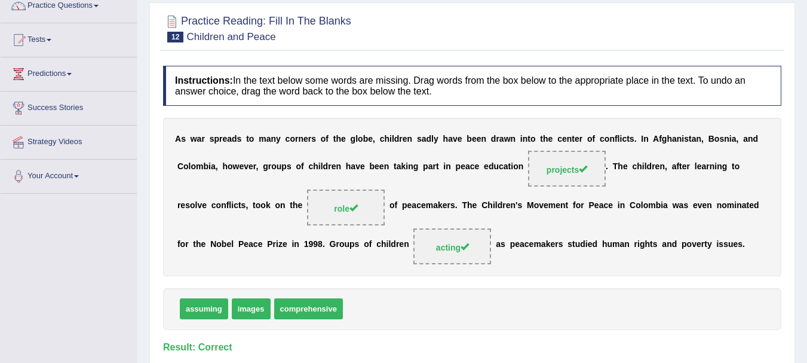
scroll to position [0, 0]
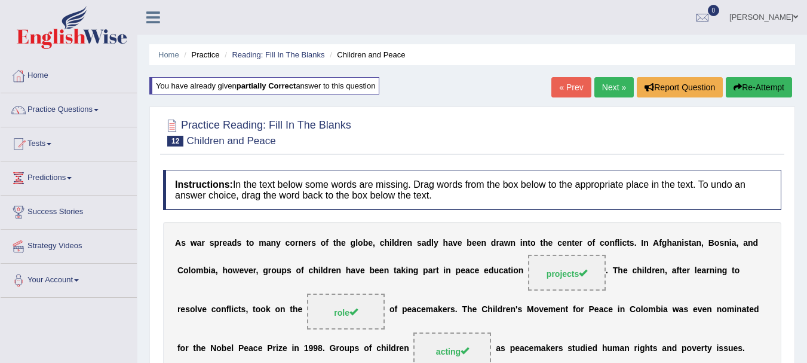
click at [620, 88] on link "Next »" at bounding box center [614, 87] width 39 height 20
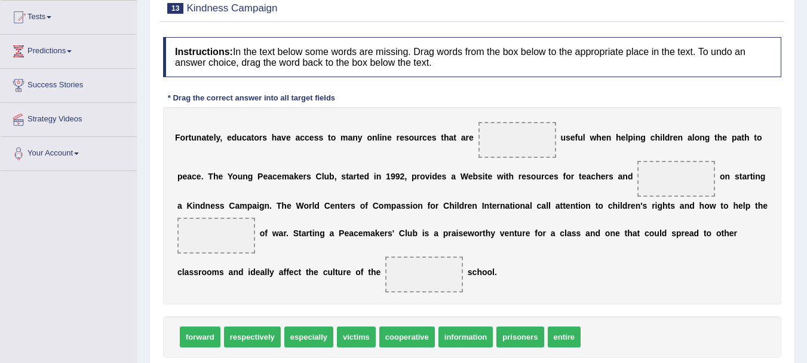
scroll to position [127, 0]
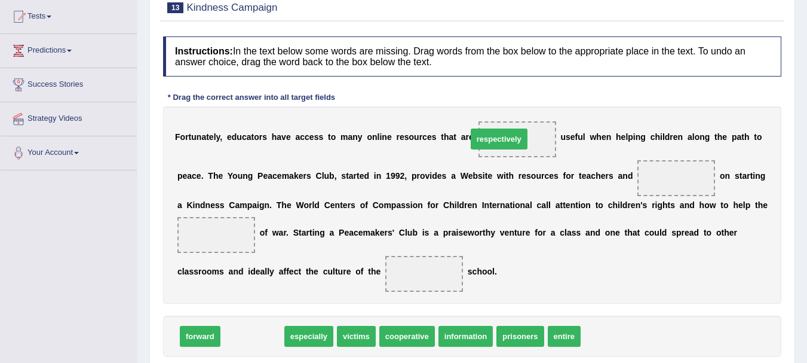
drag, startPoint x: 261, startPoint y: 339, endPoint x: 513, endPoint y: 142, distance: 320.1
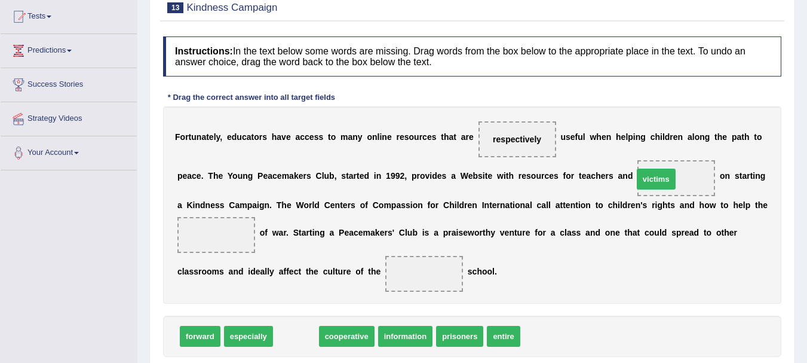
drag, startPoint x: 301, startPoint y: 342, endPoint x: 661, endPoint y: 185, distance: 393.1
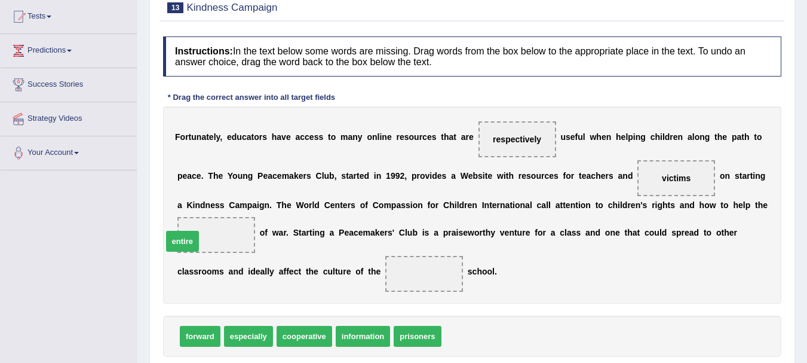
drag, startPoint x: 457, startPoint y: 336, endPoint x: 189, endPoint y: 240, distance: 285.0
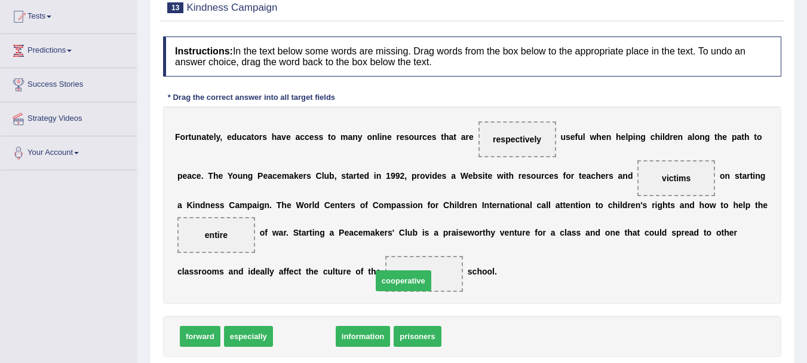
drag, startPoint x: 311, startPoint y: 335, endPoint x: 411, endPoint y: 280, distance: 113.7
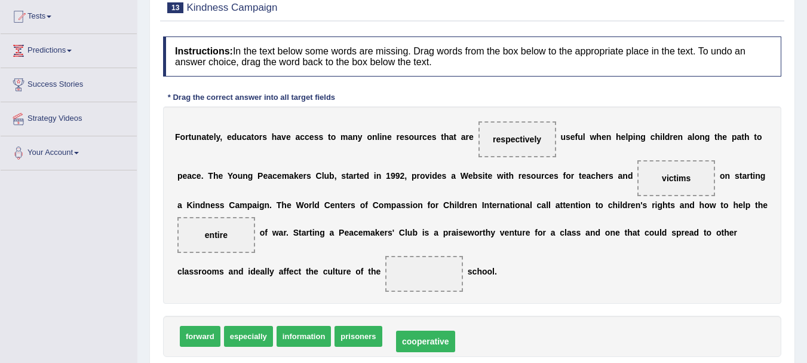
drag, startPoint x: 422, startPoint y: 275, endPoint x: 422, endPoint y: 342, distance: 67.5
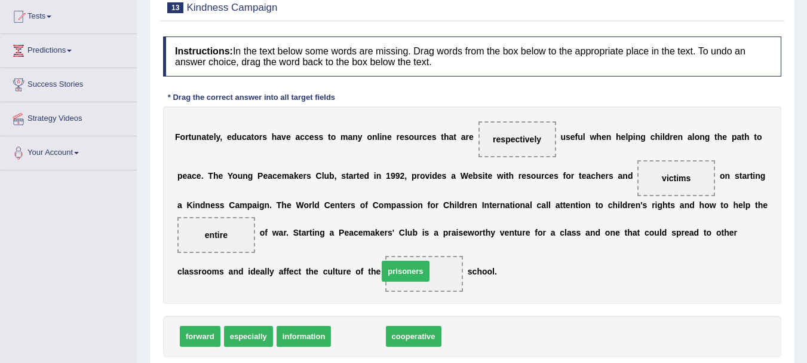
drag, startPoint x: 351, startPoint y: 341, endPoint x: 399, endPoint y: 275, distance: 80.4
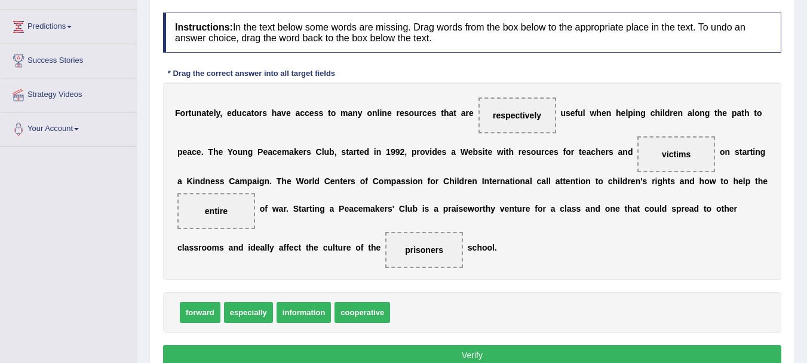
scroll to position [191, 0]
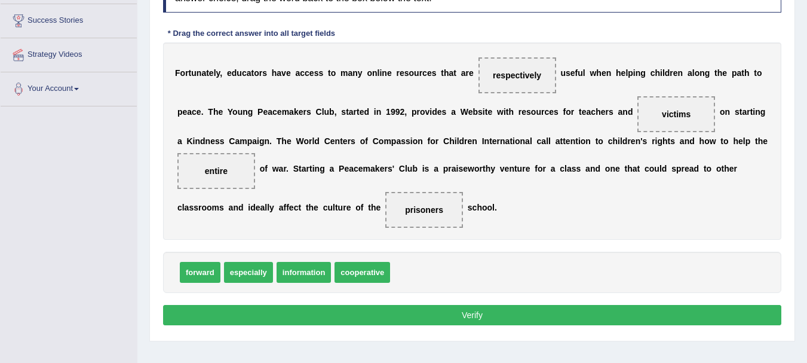
click at [548, 317] on button "Verify" at bounding box center [472, 315] width 618 height 20
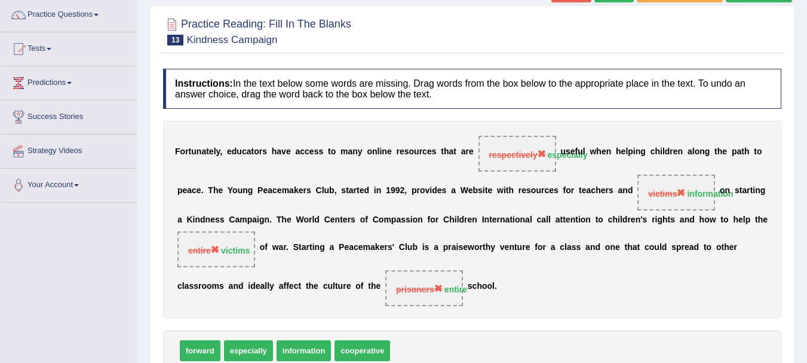
scroll to position [79, 0]
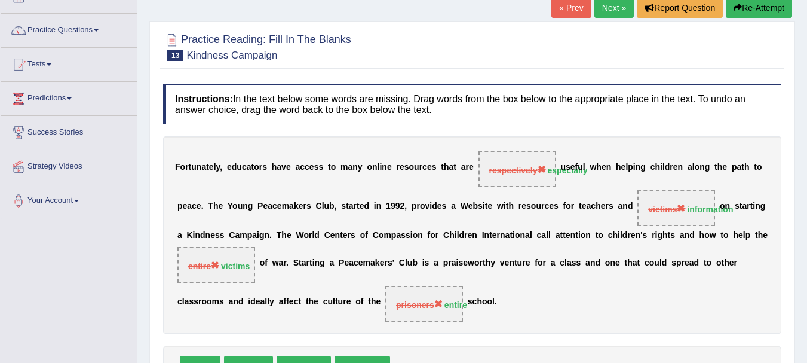
click at [761, 11] on button "Re-Attempt" at bounding box center [759, 8] width 66 height 20
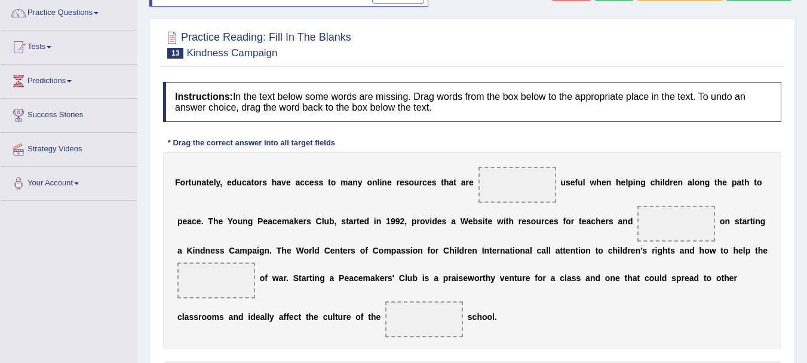
scroll to position [159, 0]
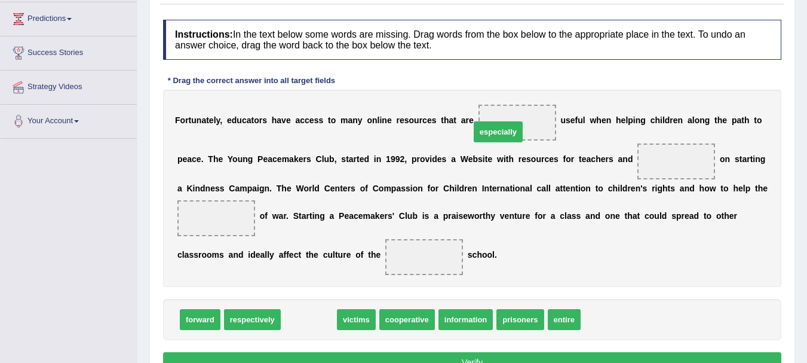
drag, startPoint x: 318, startPoint y: 321, endPoint x: 508, endPoint y: 133, distance: 266.6
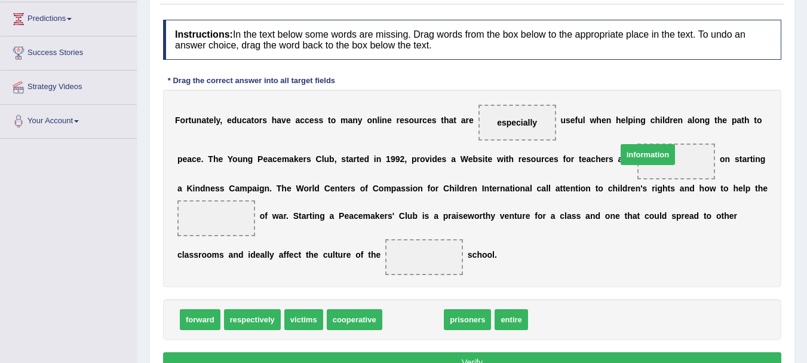
drag, startPoint x: 404, startPoint y: 320, endPoint x: 639, endPoint y: 155, distance: 287.0
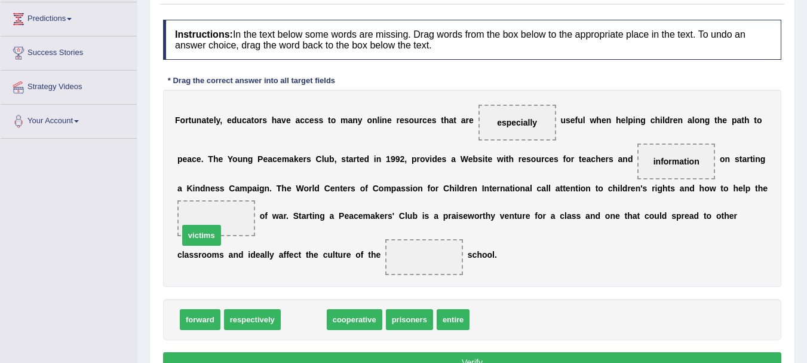
drag, startPoint x: 301, startPoint y: 318, endPoint x: 201, endPoint y: 234, distance: 131.4
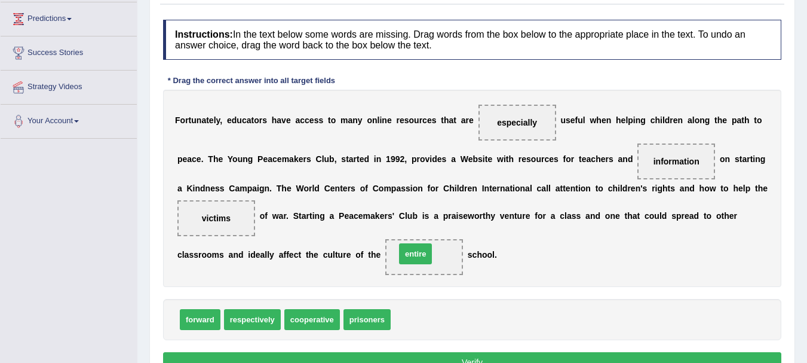
drag, startPoint x: 403, startPoint y: 320, endPoint x: 408, endPoint y: 254, distance: 65.9
click at [540, 357] on button "Verify" at bounding box center [472, 362] width 618 height 20
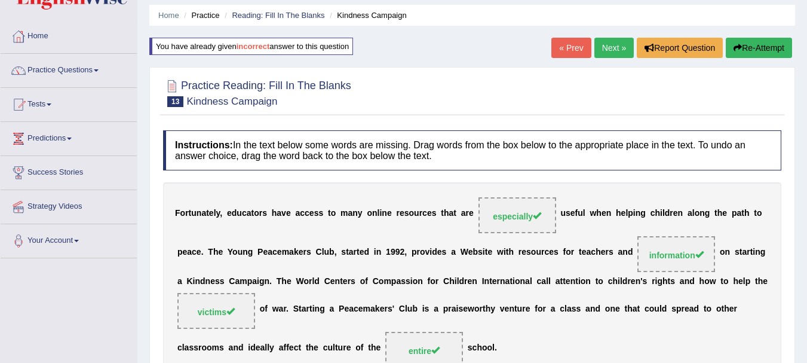
scroll to position [24, 0]
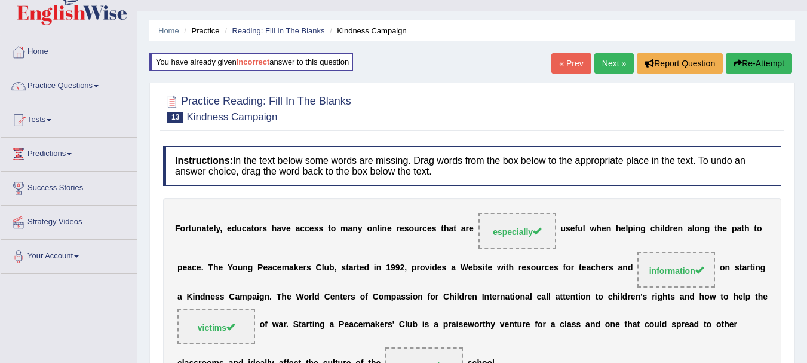
click at [602, 71] on link "Next »" at bounding box center [614, 63] width 39 height 20
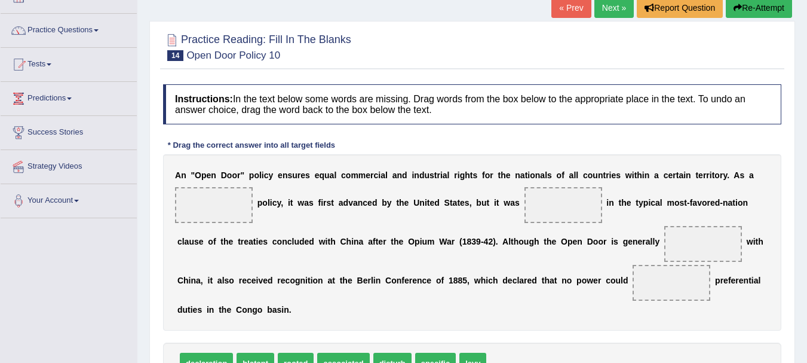
scroll to position [96, 0]
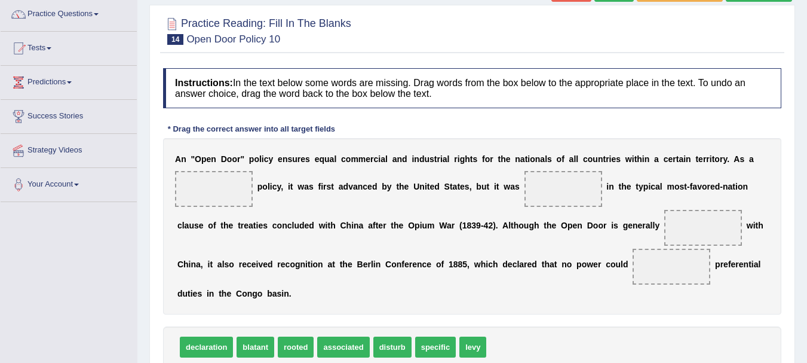
click at [804, 356] on div "Home Practice Reading: Fill In The Blanks Open Door Policy 10 « Prev Next » Rep…" at bounding box center [472, 203] width 670 height 598
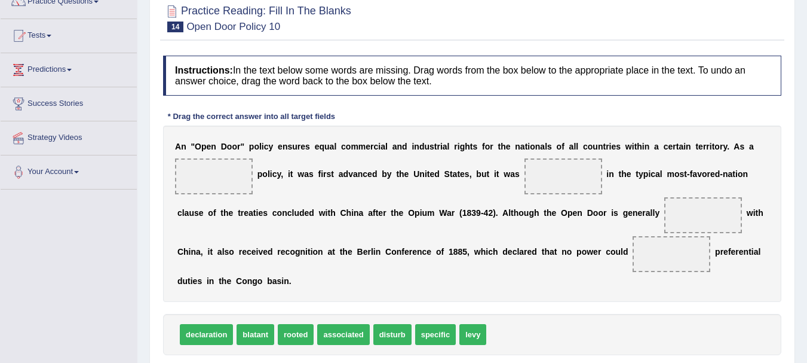
scroll to position [120, 0]
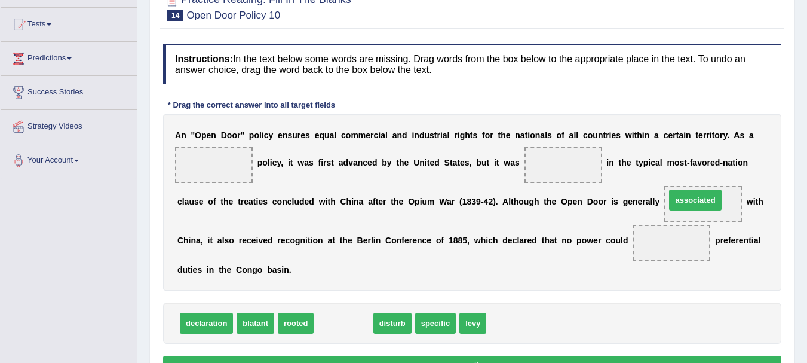
drag, startPoint x: 357, startPoint y: 324, endPoint x: 709, endPoint y: 201, distance: 372.9
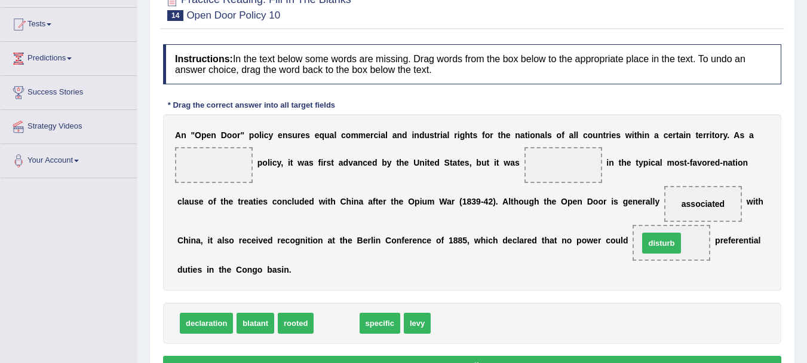
drag, startPoint x: 341, startPoint y: 322, endPoint x: 666, endPoint y: 242, distance: 334.8
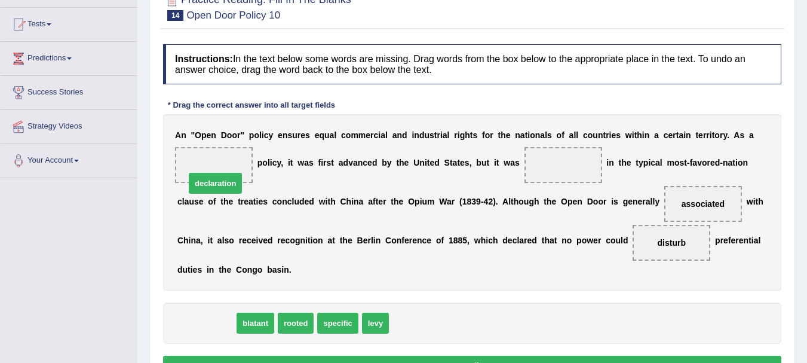
drag, startPoint x: 193, startPoint y: 326, endPoint x: 203, endPoint y: 182, distance: 145.0
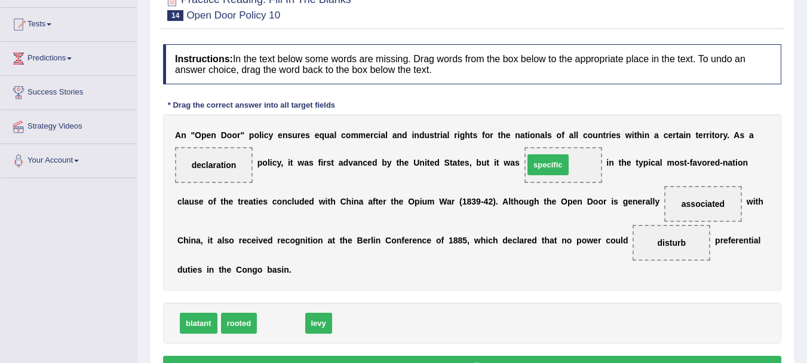
drag, startPoint x: 280, startPoint y: 328, endPoint x: 550, endPoint y: 168, distance: 313.5
click at [454, 356] on button "Verify" at bounding box center [472, 366] width 618 height 20
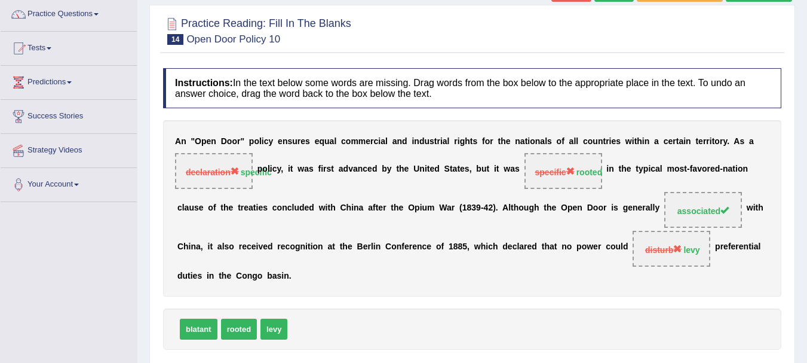
scroll to position [48, 0]
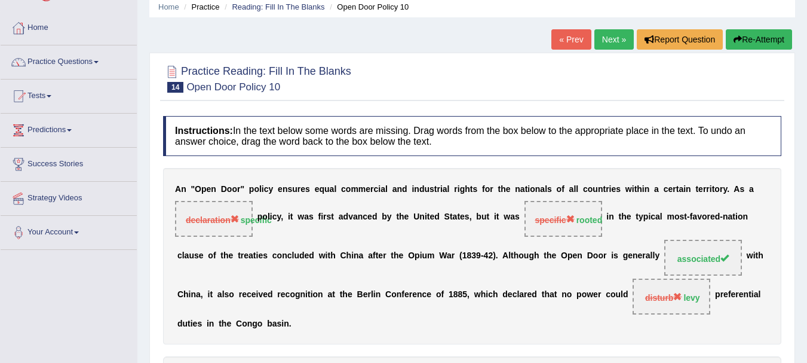
click at [787, 36] on button "Re-Attempt" at bounding box center [759, 39] width 66 height 20
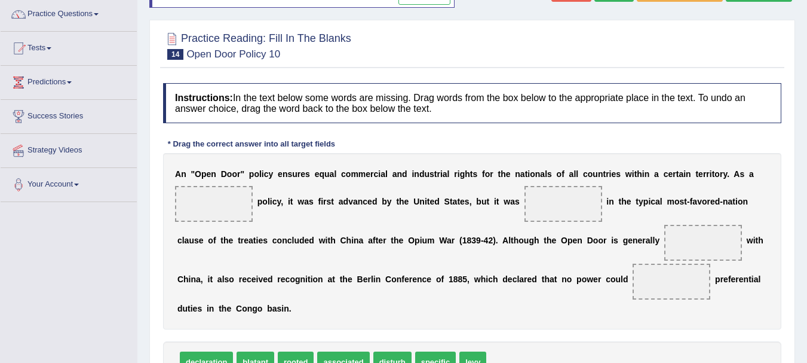
scroll to position [120, 0]
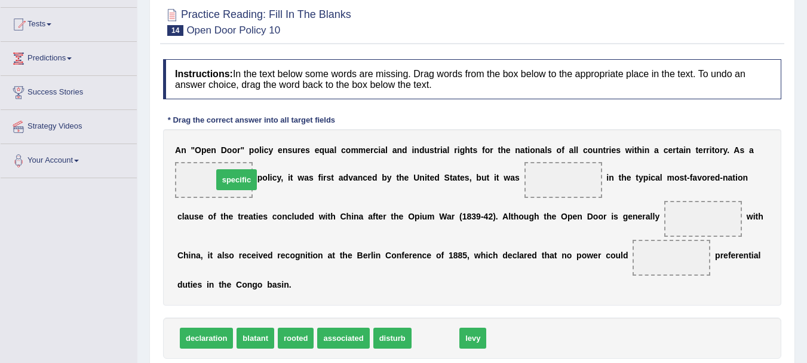
drag, startPoint x: 447, startPoint y: 338, endPoint x: 248, endPoint y: 180, distance: 254.3
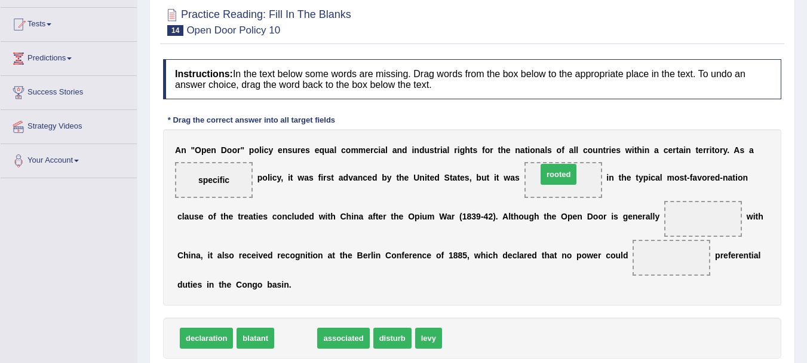
drag, startPoint x: 306, startPoint y: 340, endPoint x: 569, endPoint y: 176, distance: 309.7
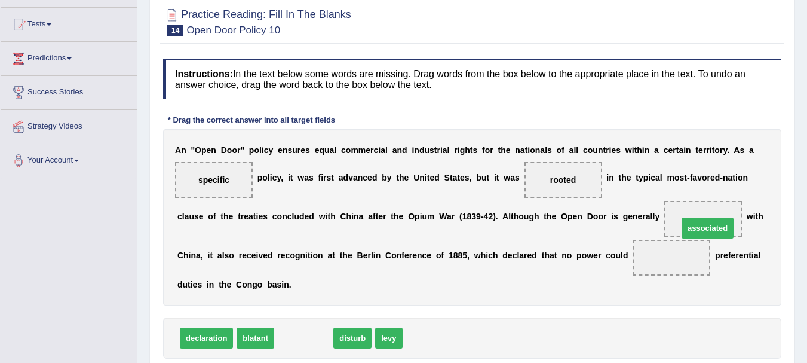
drag, startPoint x: 307, startPoint y: 337, endPoint x: 710, endPoint y: 227, distance: 418.6
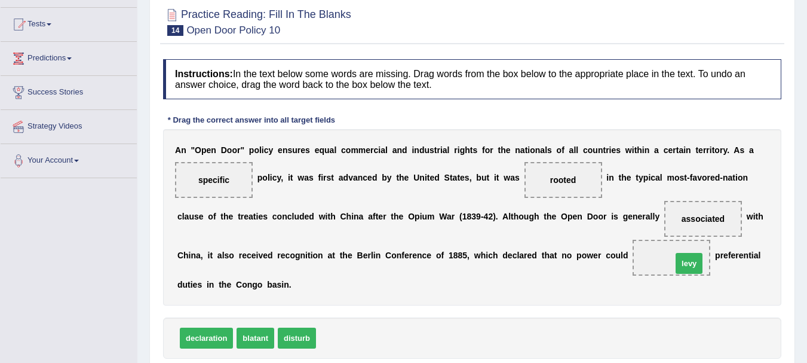
drag, startPoint x: 332, startPoint y: 341, endPoint x: 687, endPoint y: 266, distance: 362.8
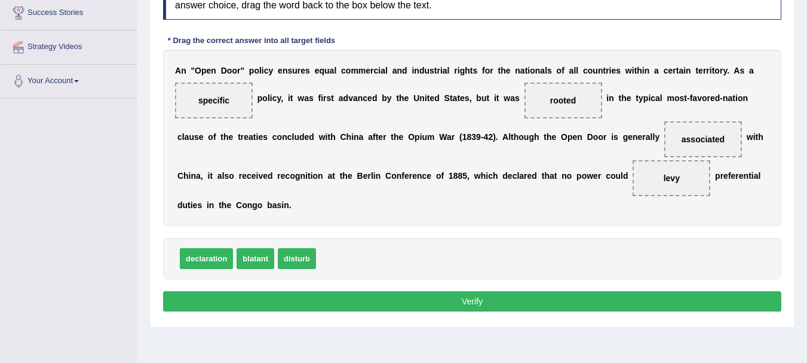
scroll to position [239, 0]
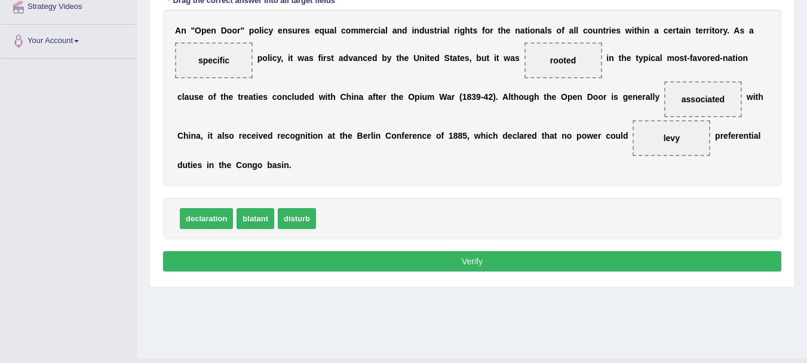
click at [514, 265] on button "Verify" at bounding box center [472, 261] width 618 height 20
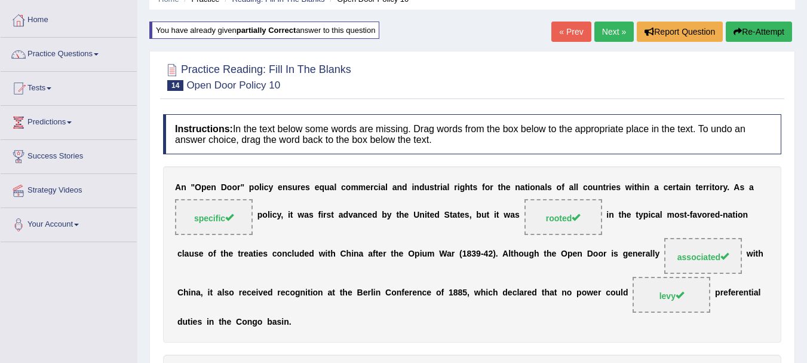
scroll to position [0, 0]
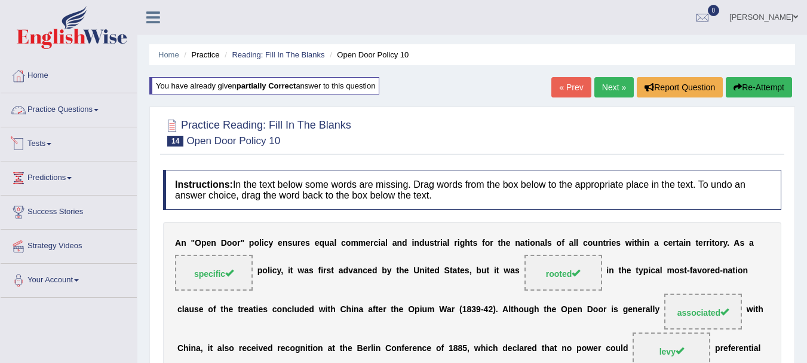
click at [70, 117] on link "Practice Questions" at bounding box center [69, 108] width 136 height 30
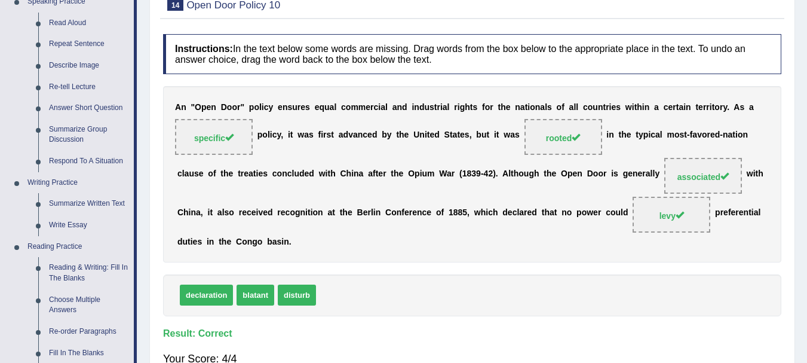
scroll to position [167, 0]
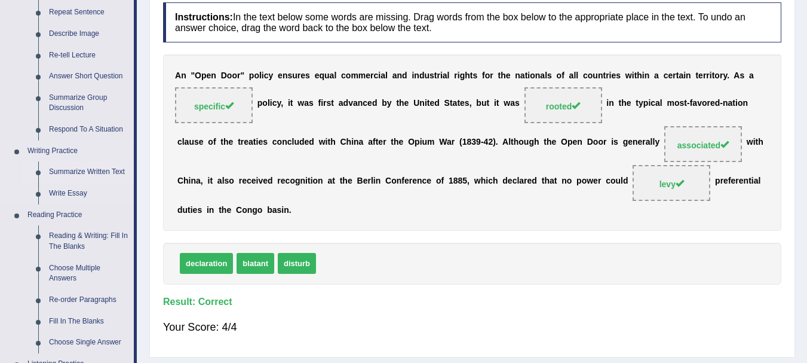
click at [87, 175] on link "Summarize Written Text" at bounding box center [89, 172] width 90 height 22
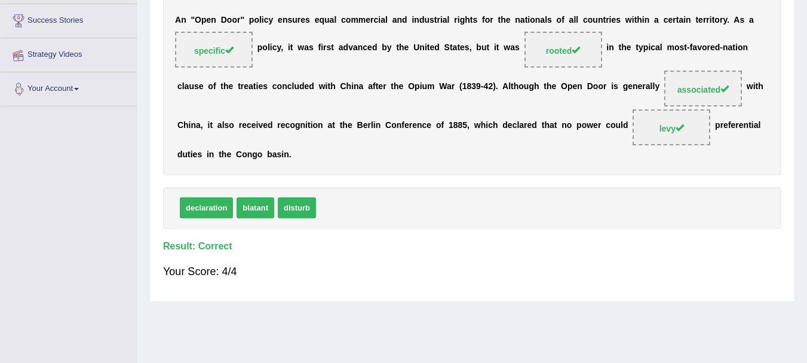
scroll to position [265, 0]
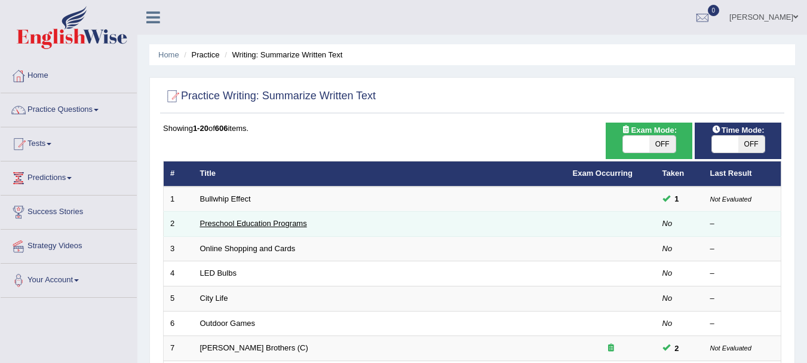
click at [255, 221] on link "Preschool Education Programs" at bounding box center [253, 223] width 107 height 9
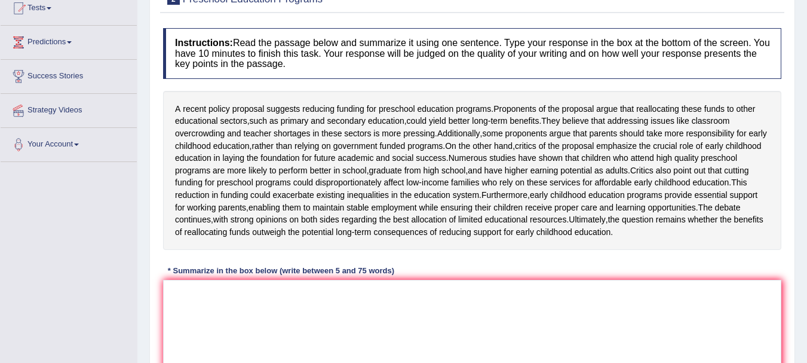
scroll to position [143, 0]
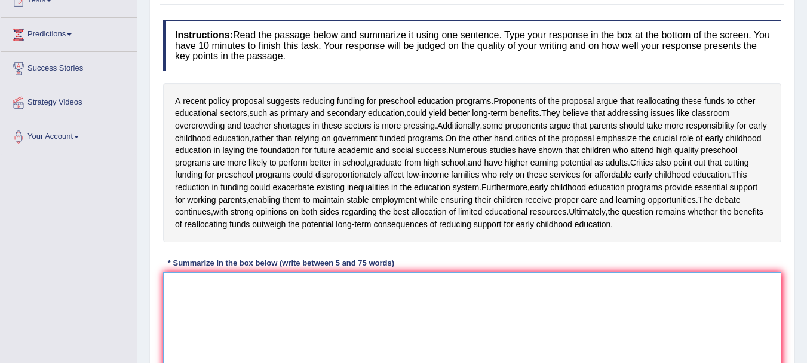
click at [232, 317] on textarea at bounding box center [472, 330] width 618 height 116
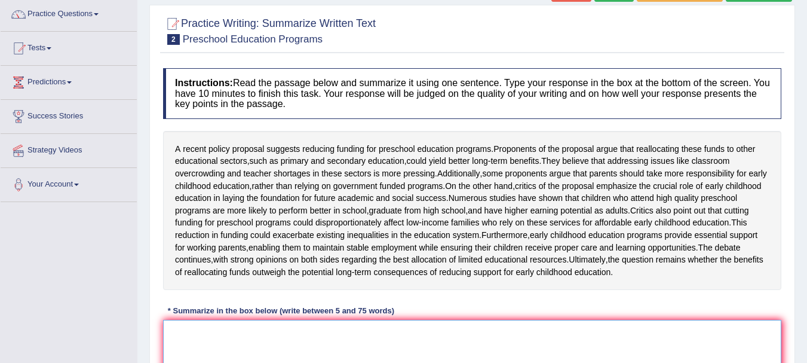
scroll to position [48, 0]
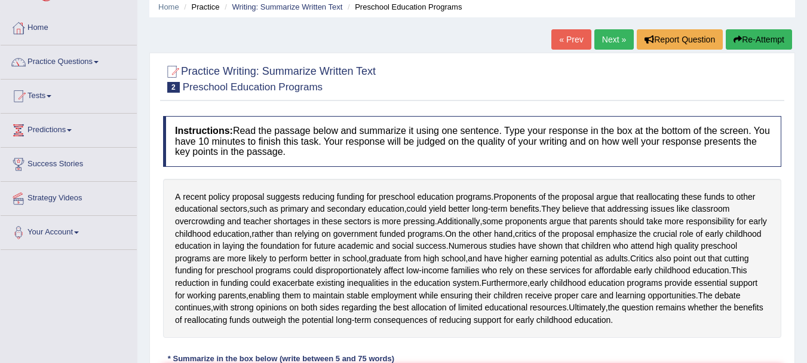
click at [773, 39] on button "Re-Attempt" at bounding box center [759, 39] width 66 height 20
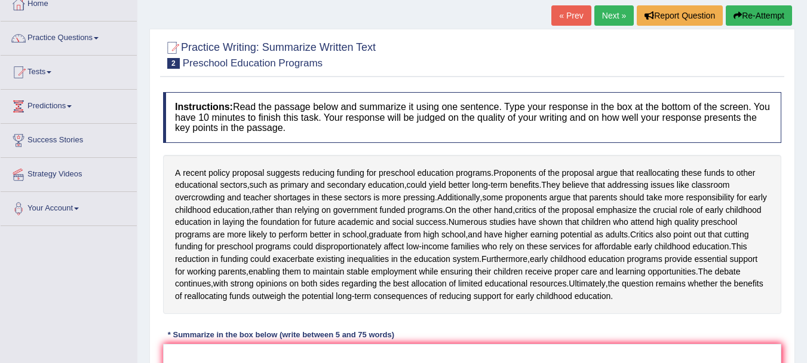
scroll to position [127, 0]
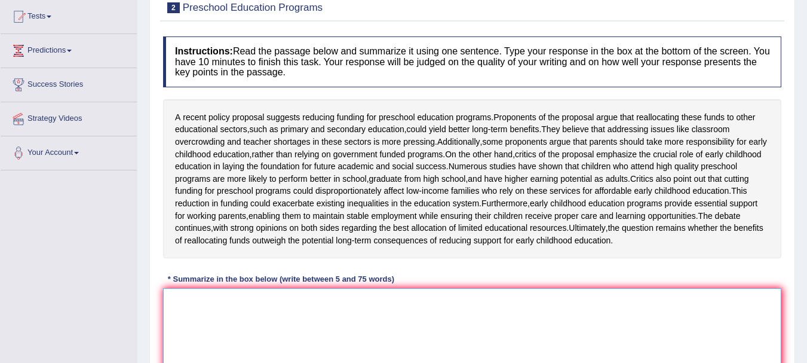
click at [237, 348] on textarea at bounding box center [472, 346] width 618 height 116
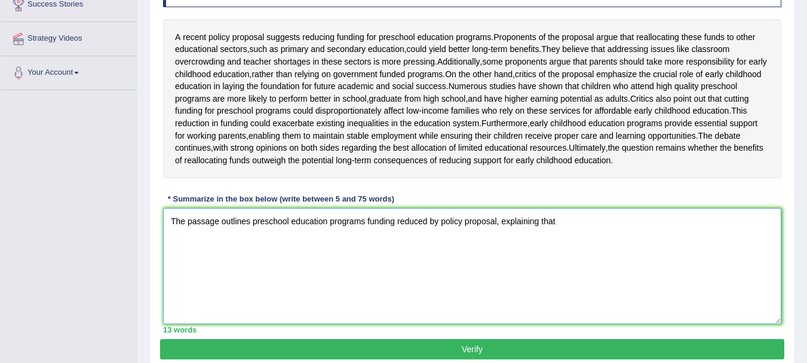
scroll to position [215, 0]
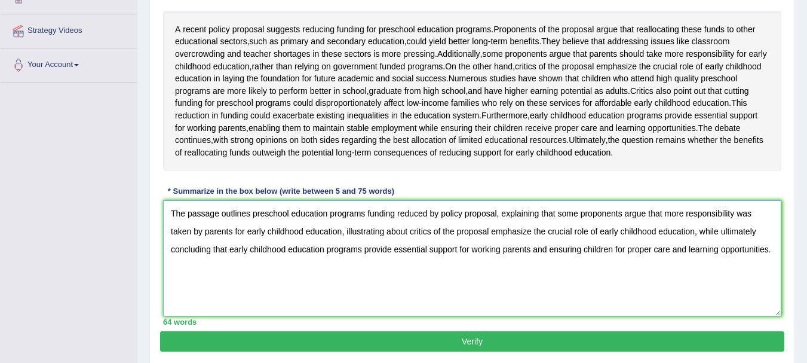
click at [426, 249] on textarea "The passage outlines preschool education programs funding reduced by policy pro…" at bounding box center [472, 258] width 618 height 116
click at [440, 249] on textarea "The passage outlines preschool education programs funding reducing by policy pr…" at bounding box center [472, 258] width 618 height 116
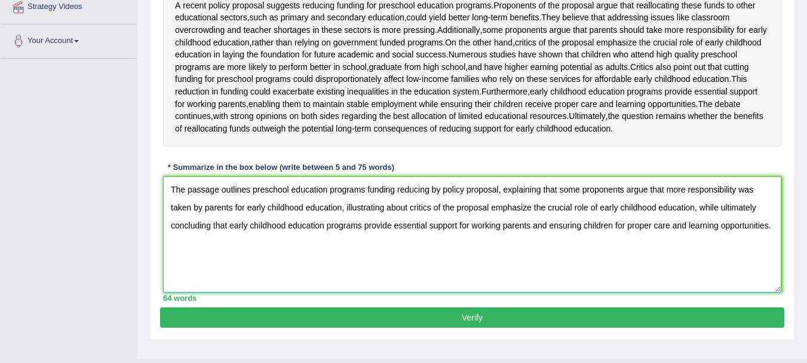
scroll to position [287, 0]
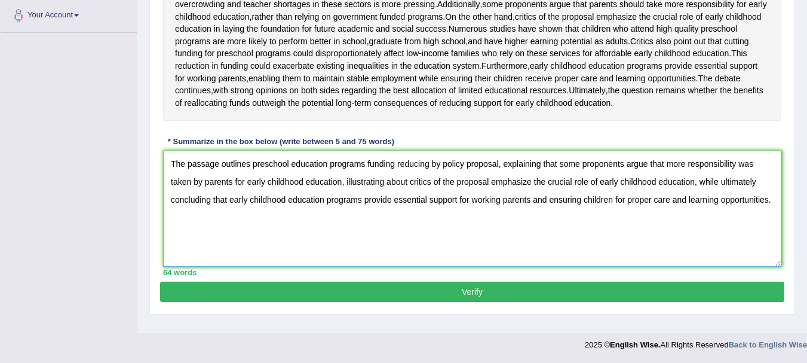
type textarea "The passage outlines preschool education programs funding reducing by policy pr…"
click at [482, 302] on button "Verify" at bounding box center [472, 291] width 624 height 20
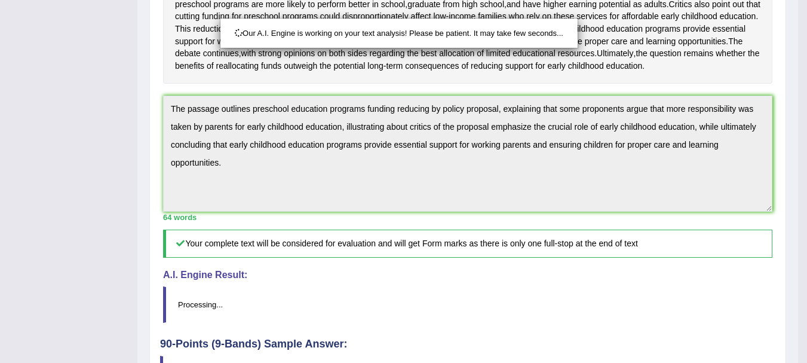
scroll to position [309, 0]
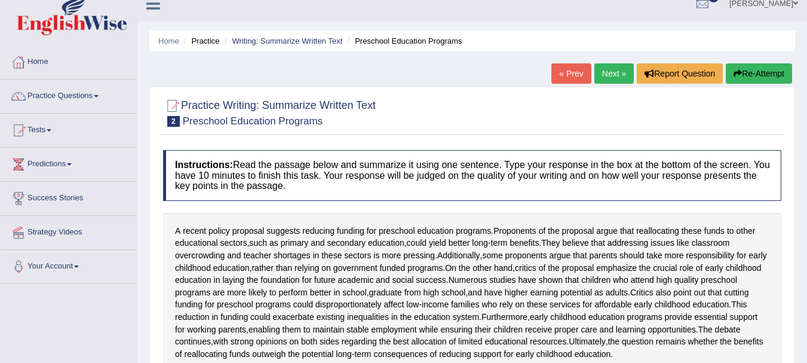
scroll to position [0, 0]
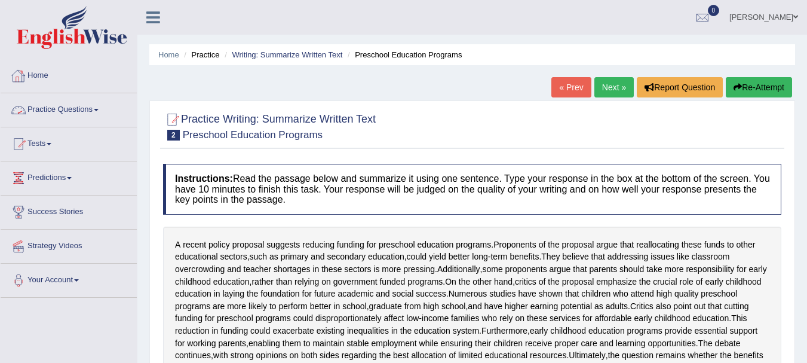
click at [94, 110] on link "Practice Questions" at bounding box center [69, 108] width 136 height 30
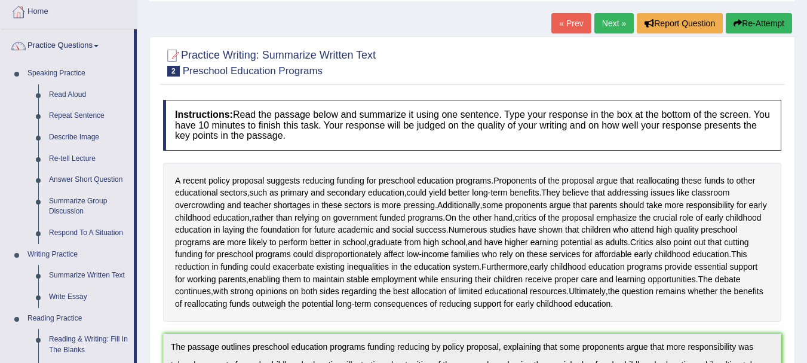
scroll to position [72, 0]
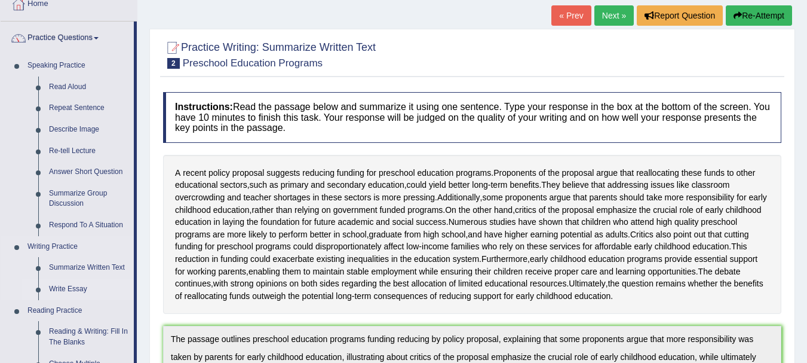
click at [61, 292] on link "Write Essay" at bounding box center [89, 289] width 90 height 22
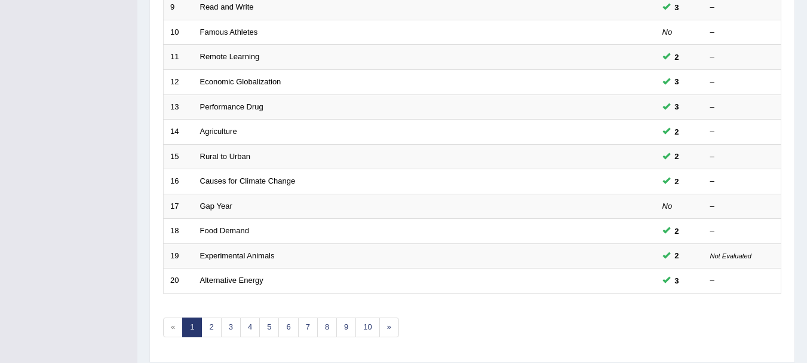
scroll to position [428, 0]
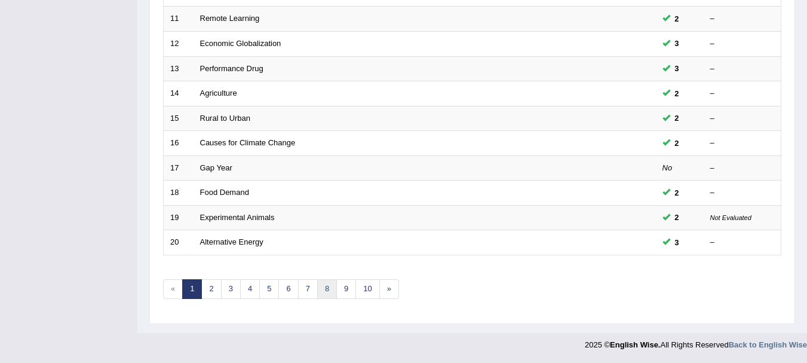
click at [332, 293] on link "8" at bounding box center [327, 289] width 20 height 20
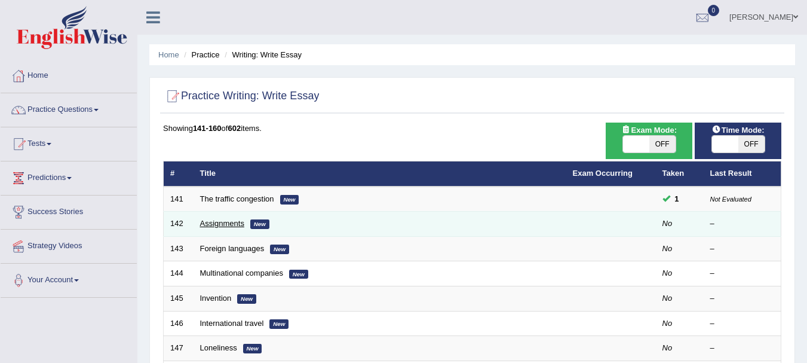
click at [236, 228] on link "Assignments" at bounding box center [222, 223] width 44 height 9
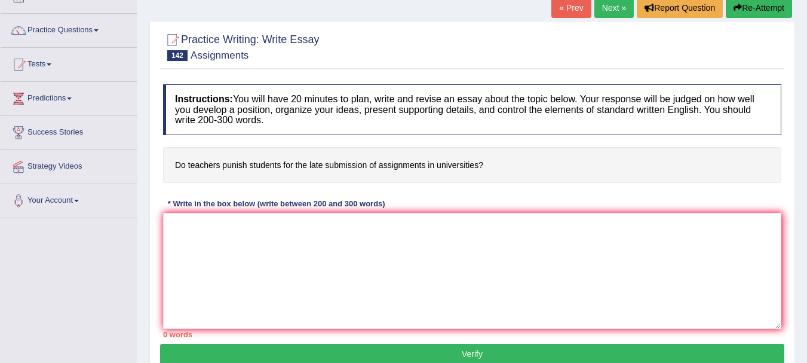
scroll to position [103, 0]
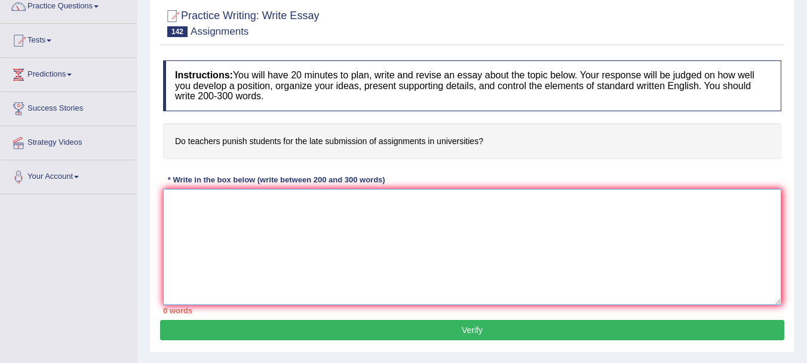
click at [283, 243] on textarea at bounding box center [472, 247] width 618 height 116
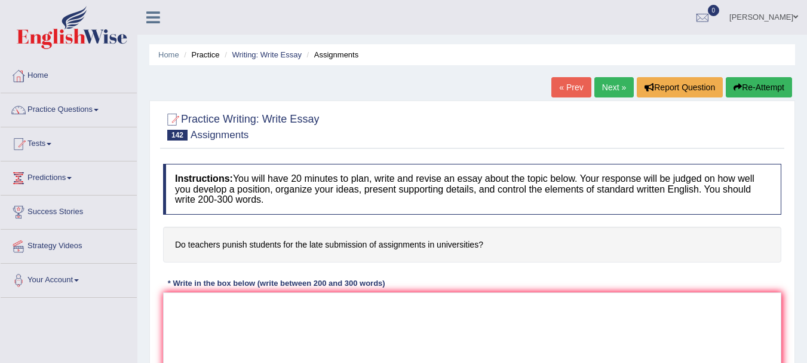
click at [622, 91] on link "Next »" at bounding box center [614, 87] width 39 height 20
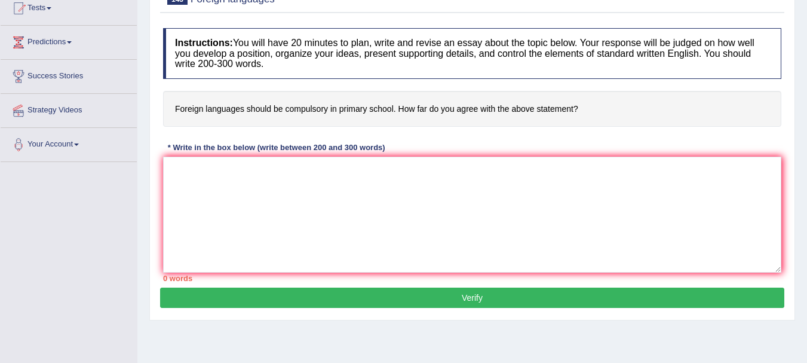
scroll to position [167, 0]
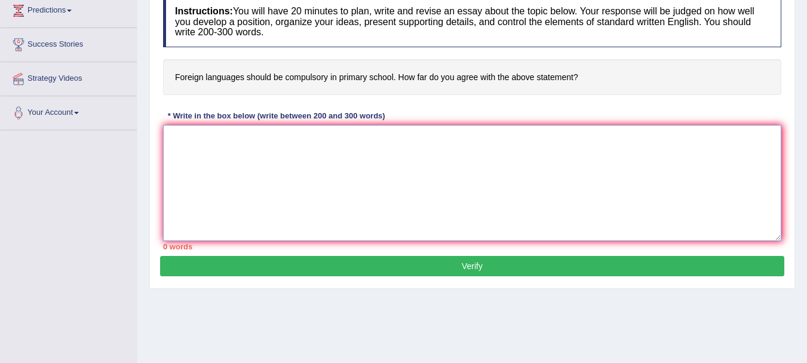
click at [246, 192] on textarea at bounding box center [472, 183] width 618 height 116
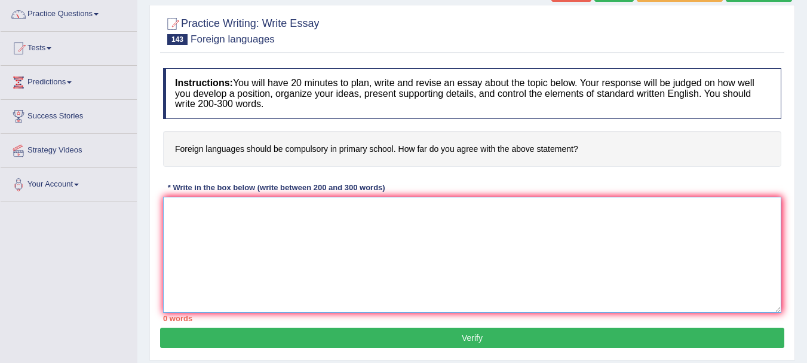
scroll to position [72, 0]
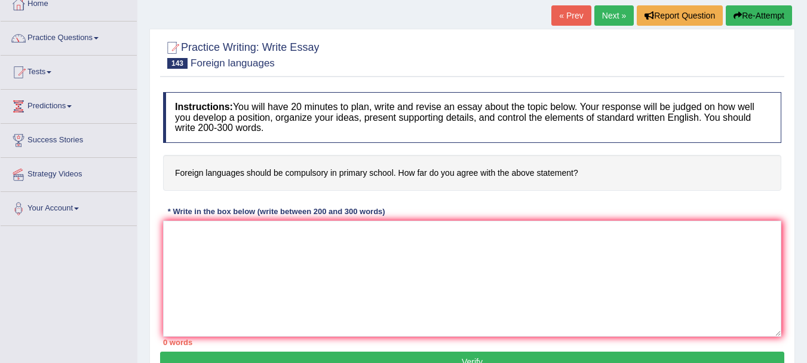
click at [762, 16] on button "Re-Attempt" at bounding box center [759, 15] width 66 height 20
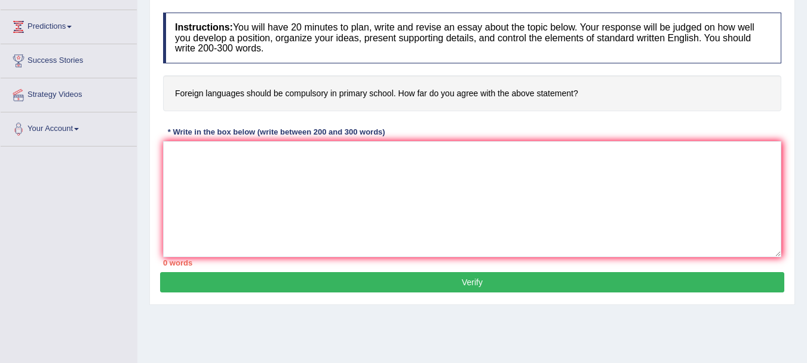
scroll to position [167, 0]
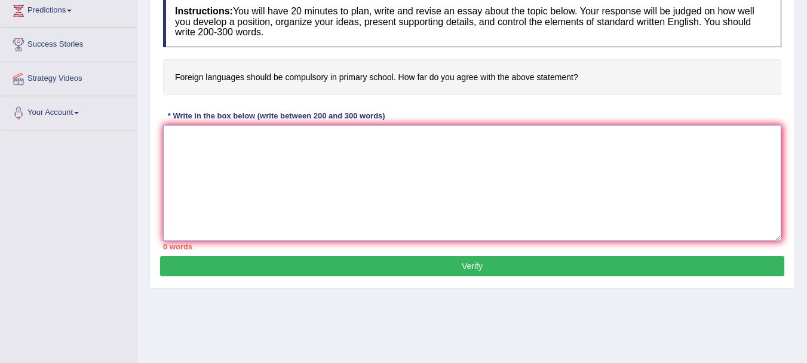
click at [235, 187] on textarea at bounding box center [472, 183] width 618 height 116
type textarea "t"
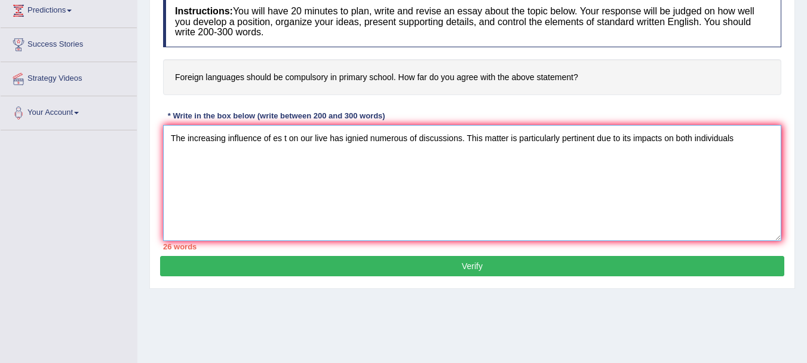
click at [362, 138] on textarea "The increasing influence of es t on our live has ignied numerous of discussions…" at bounding box center [472, 183] width 618 height 116
click at [743, 140] on textarea "The increasing influence of es t on our live has ignited numerous of discussion…" at bounding box center [472, 183] width 618 height 116
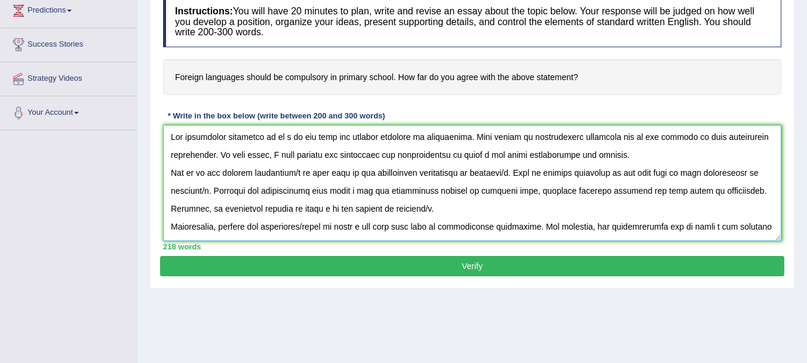
scroll to position [0, 0]
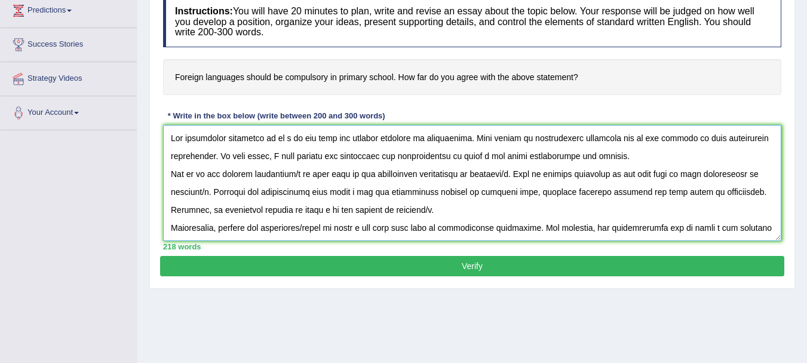
click at [289, 137] on textarea at bounding box center [472, 183] width 618 height 116
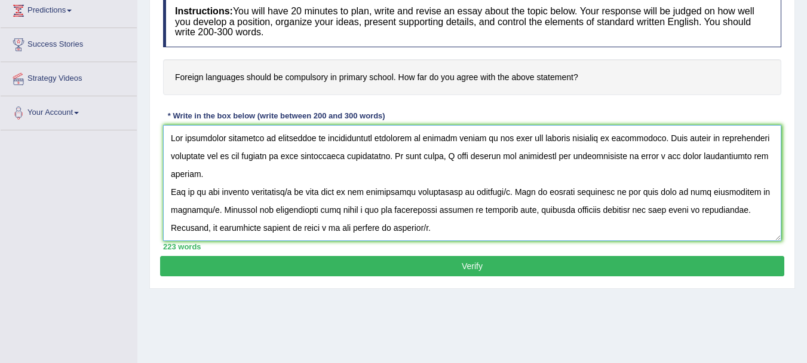
click at [391, 156] on textarea at bounding box center [472, 183] width 618 height 116
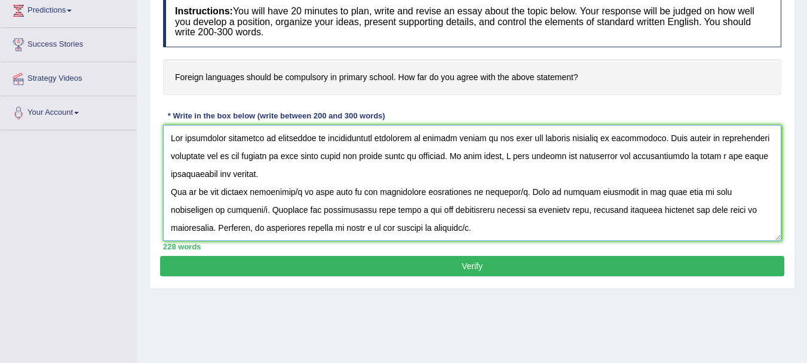
click at [302, 155] on textarea at bounding box center [472, 183] width 618 height 116
click at [449, 155] on textarea at bounding box center [472, 183] width 618 height 116
click at [445, 156] on textarea at bounding box center [472, 183] width 618 height 116
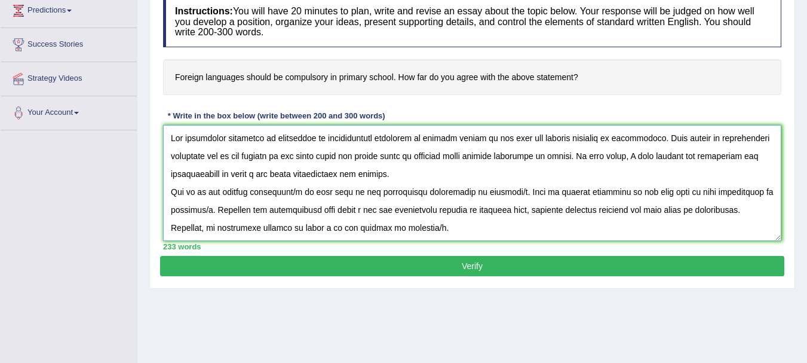
click at [262, 172] on textarea at bounding box center [472, 183] width 618 height 116
click at [261, 171] on textarea at bounding box center [472, 183] width 618 height 116
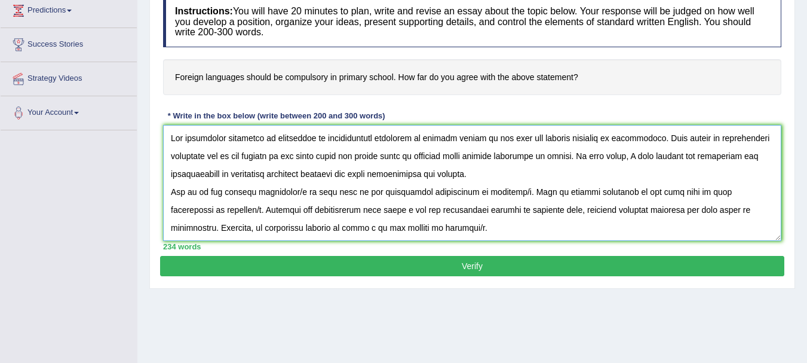
click at [348, 173] on textarea at bounding box center [472, 183] width 618 height 116
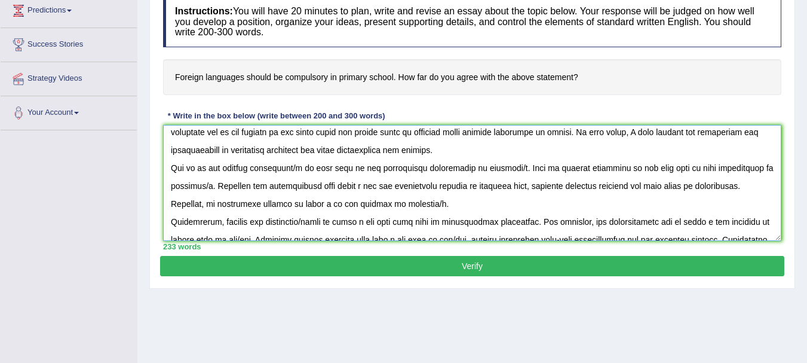
scroll to position [48, 0]
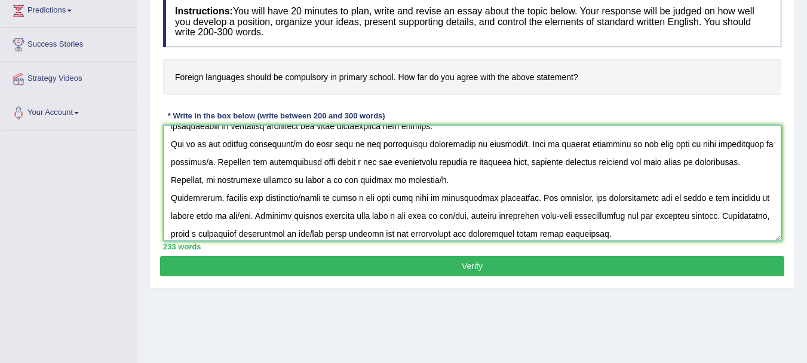
click at [302, 144] on textarea at bounding box center [472, 183] width 618 height 116
click at [322, 142] on textarea at bounding box center [472, 183] width 618 height 116
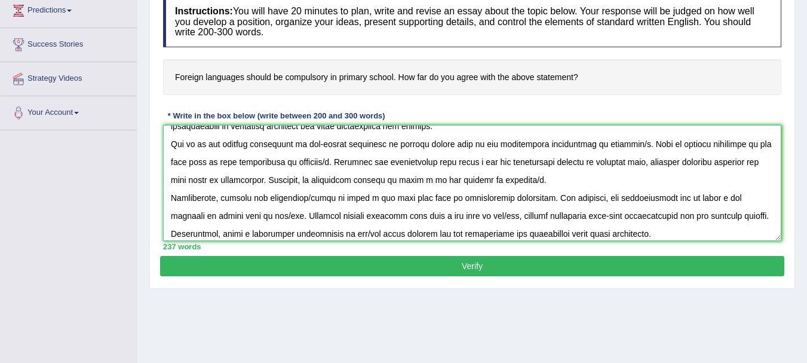
click at [626, 142] on textarea at bounding box center [472, 183] width 618 height 116
click at [590, 141] on textarea at bounding box center [472, 183] width 618 height 116
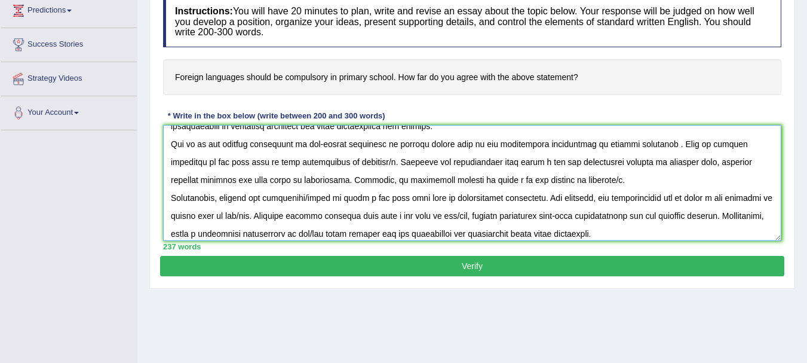
click at [660, 142] on textarea at bounding box center [472, 183] width 618 height 116
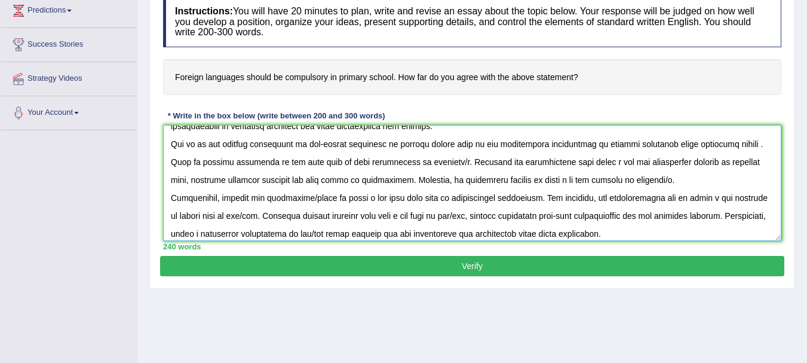
click at [744, 143] on textarea at bounding box center [472, 183] width 618 height 116
click at [745, 142] on textarea at bounding box center [472, 183] width 618 height 116
click at [743, 142] on textarea at bounding box center [472, 183] width 618 height 116
click at [745, 142] on textarea at bounding box center [472, 183] width 618 height 116
click at [414, 160] on textarea at bounding box center [472, 183] width 618 height 116
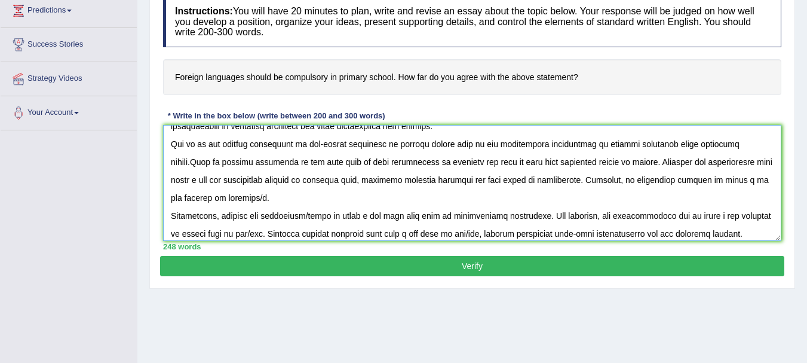
click at [734, 158] on textarea at bounding box center [472, 183] width 618 height 116
click at [197, 194] on textarea at bounding box center [472, 183] width 618 height 116
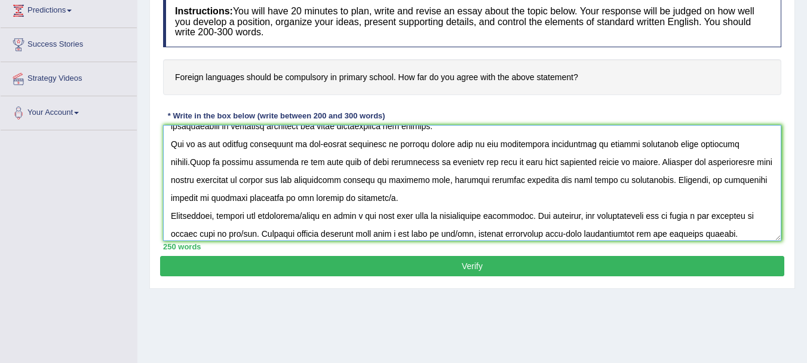
click at [335, 195] on textarea at bounding box center [472, 183] width 618 height 116
click at [331, 216] on textarea at bounding box center [472, 183] width 618 height 116
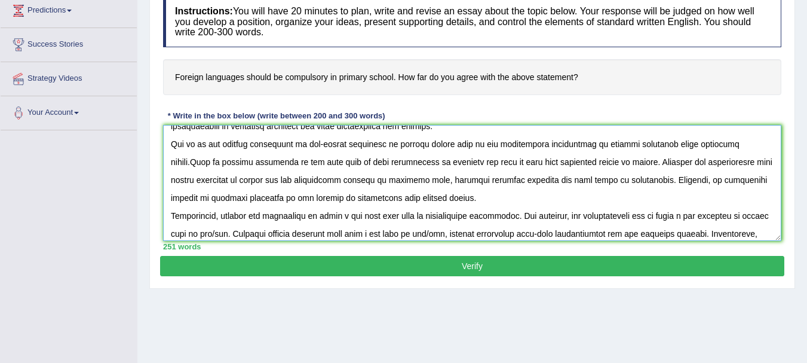
click at [344, 212] on textarea at bounding box center [472, 183] width 618 height 116
click at [761, 216] on textarea at bounding box center [472, 183] width 618 height 116
click at [387, 229] on textarea at bounding box center [472, 183] width 618 height 116
click at [718, 230] on textarea at bounding box center [472, 183] width 618 height 116
click at [715, 231] on textarea at bounding box center [472, 183] width 618 height 116
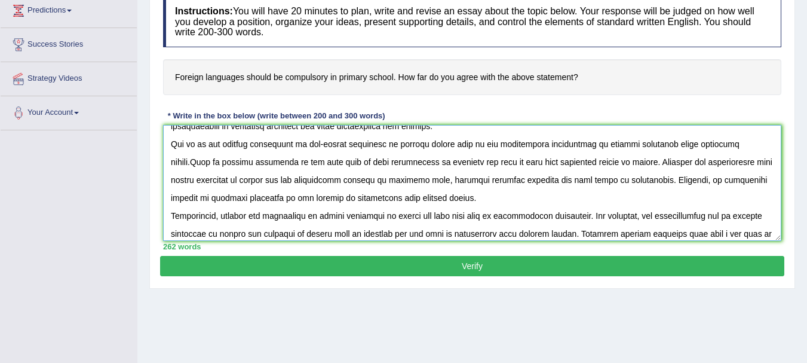
click at [717, 232] on textarea at bounding box center [472, 183] width 618 height 116
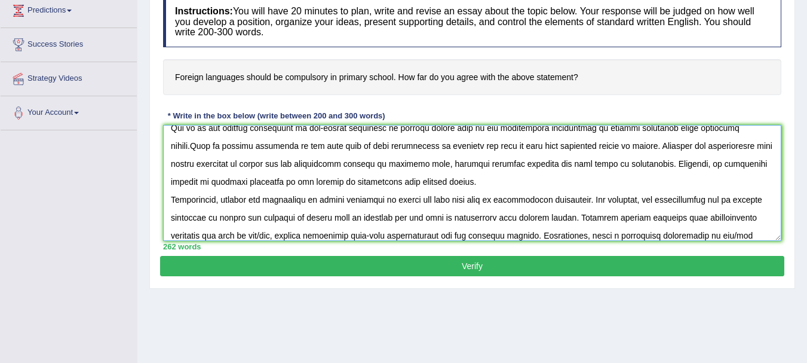
click at [282, 234] on textarea at bounding box center [472, 183] width 618 height 116
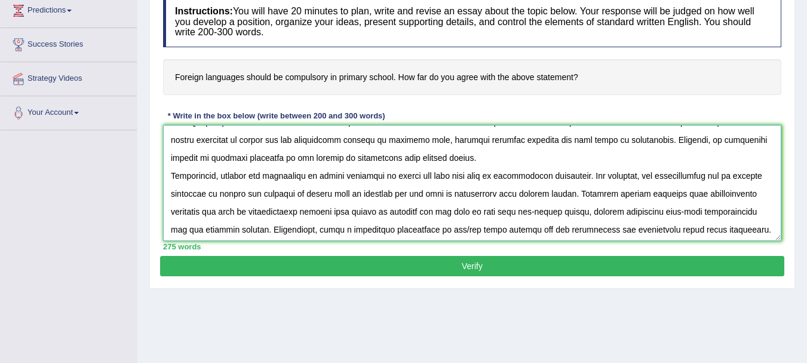
scroll to position [112, 0]
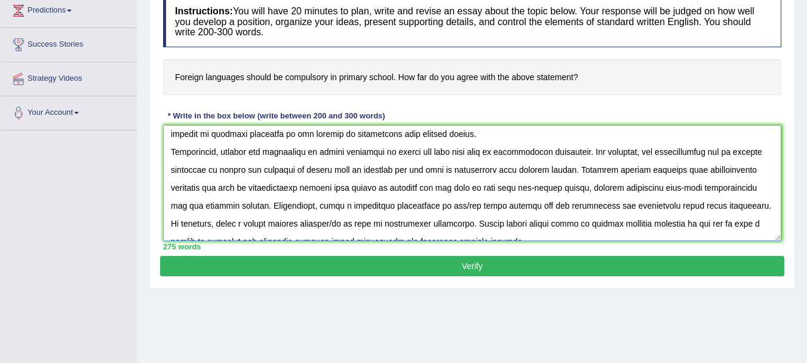
click at [322, 204] on textarea at bounding box center [472, 183] width 618 height 116
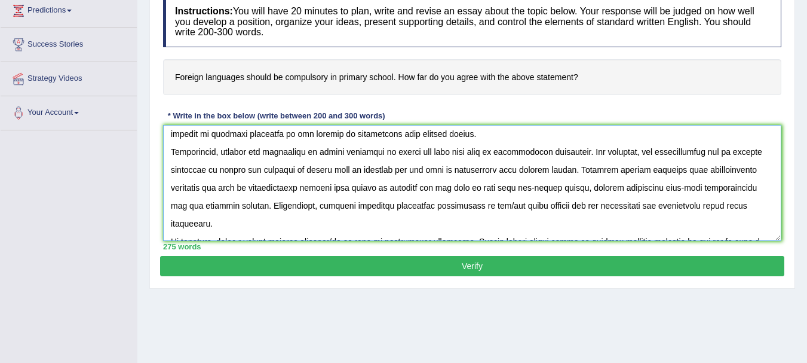
click at [488, 204] on textarea at bounding box center [472, 183] width 618 height 116
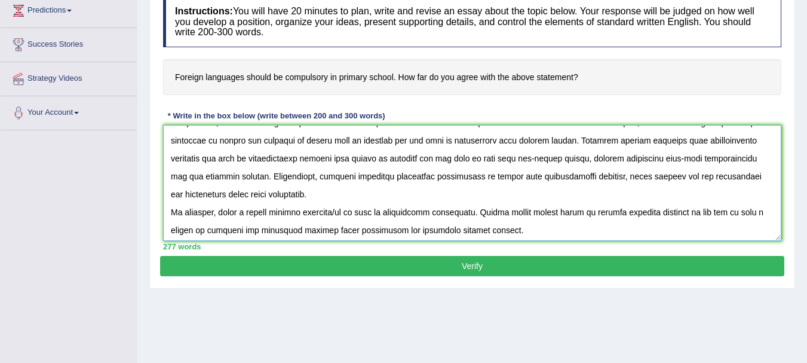
scroll to position [143, 0]
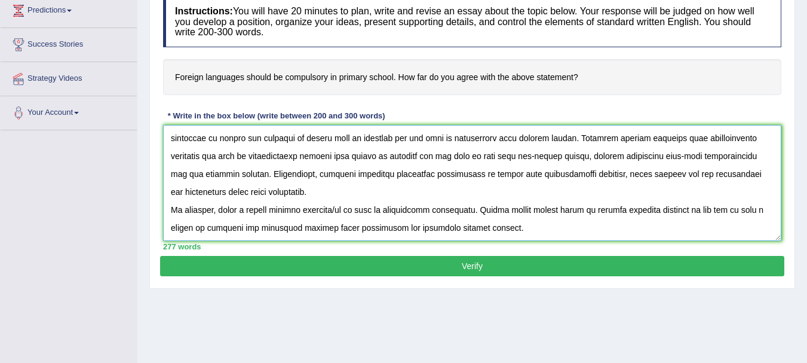
click at [247, 206] on textarea at bounding box center [472, 183] width 618 height 116
click at [394, 212] on textarea at bounding box center [472, 183] width 618 height 116
click at [201, 223] on textarea at bounding box center [472, 183] width 618 height 116
type textarea "The increasing influence of importance of international languages in primary sc…"
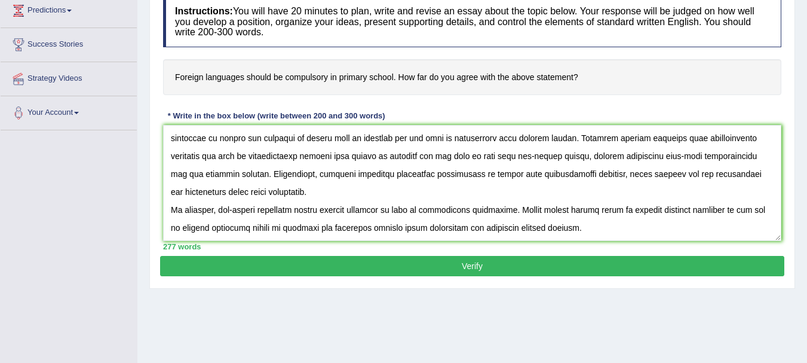
click at [485, 265] on button "Verify" at bounding box center [472, 266] width 624 height 20
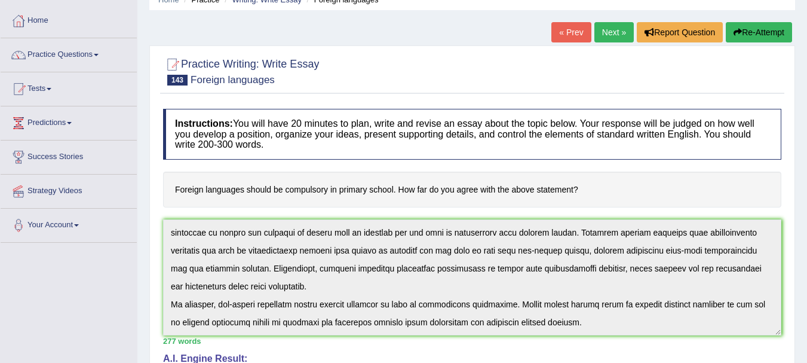
scroll to position [0, 0]
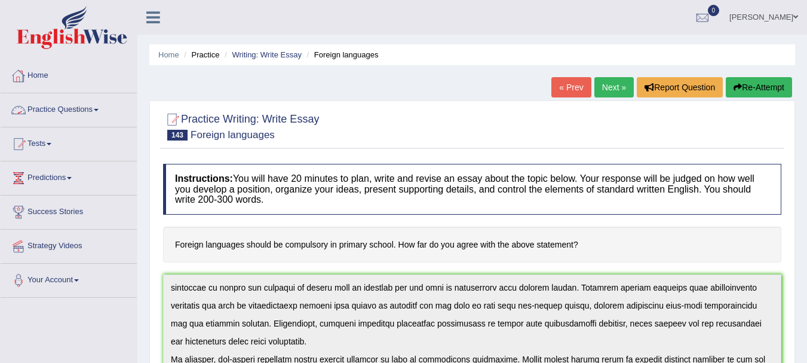
click at [40, 112] on link "Practice Questions" at bounding box center [69, 108] width 136 height 30
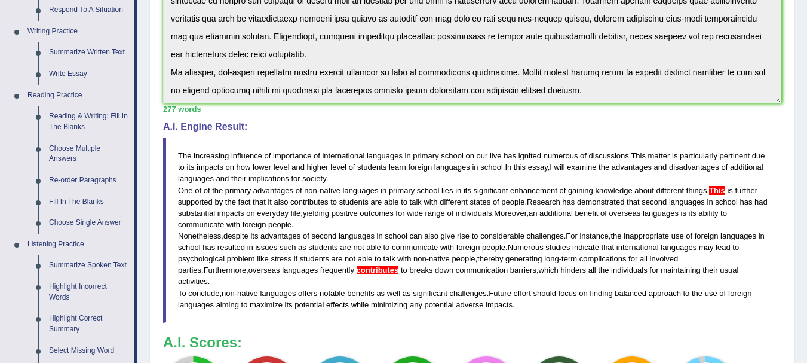
scroll to position [318, 0]
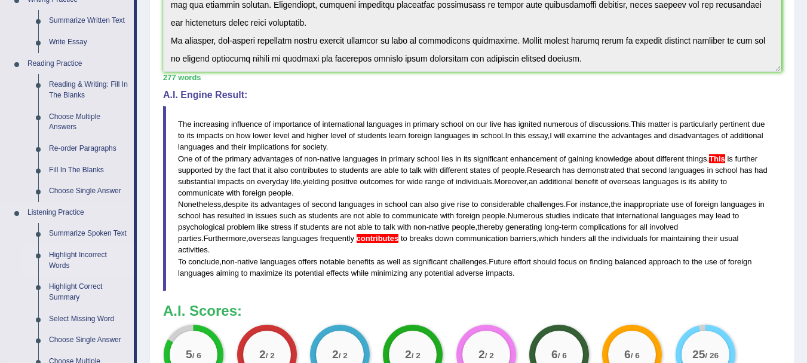
click at [79, 255] on link "Highlight Incorrect Words" at bounding box center [89, 260] width 90 height 32
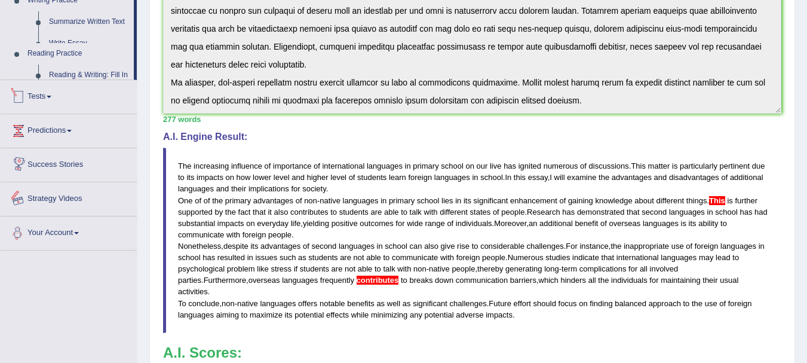
scroll to position [406, 0]
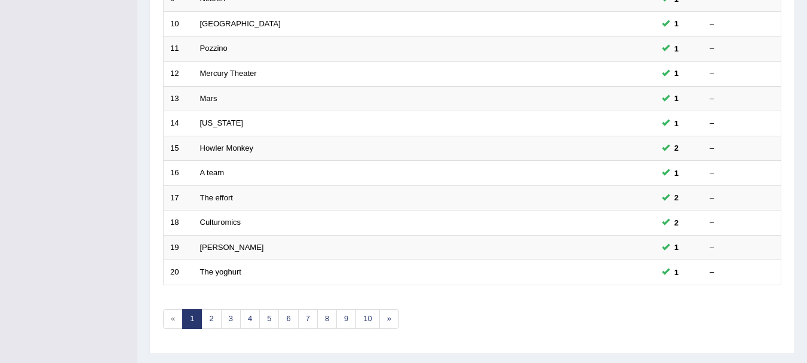
scroll to position [428, 0]
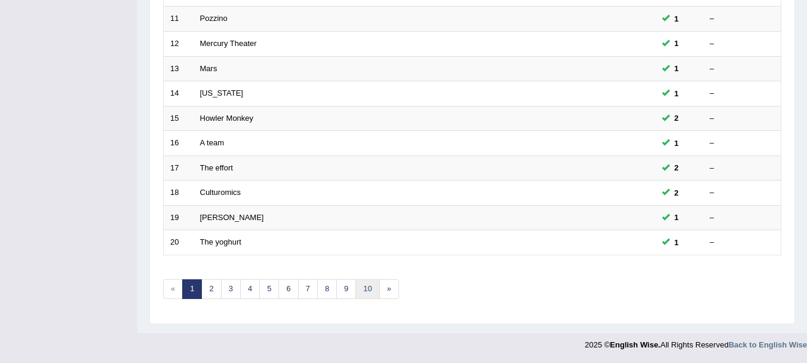
click at [372, 284] on link "10" at bounding box center [368, 289] width 24 height 20
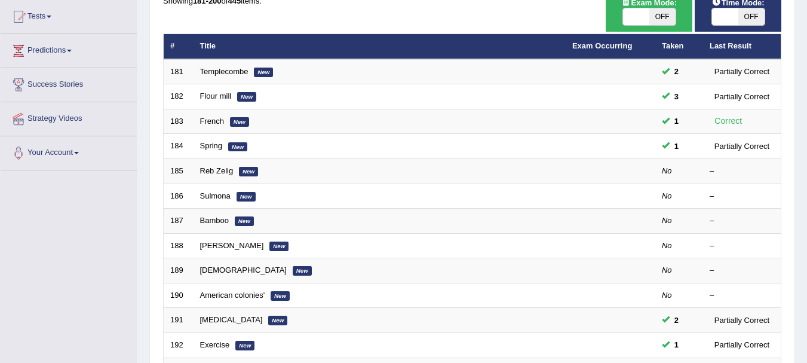
scroll to position [151, 0]
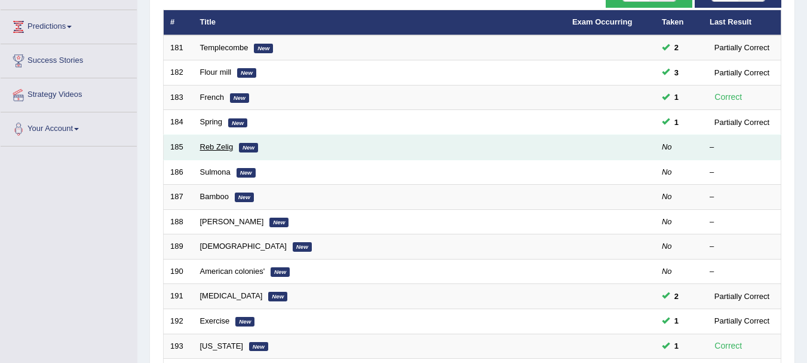
click at [204, 149] on link "Reb Zelig" at bounding box center [216, 146] width 33 height 9
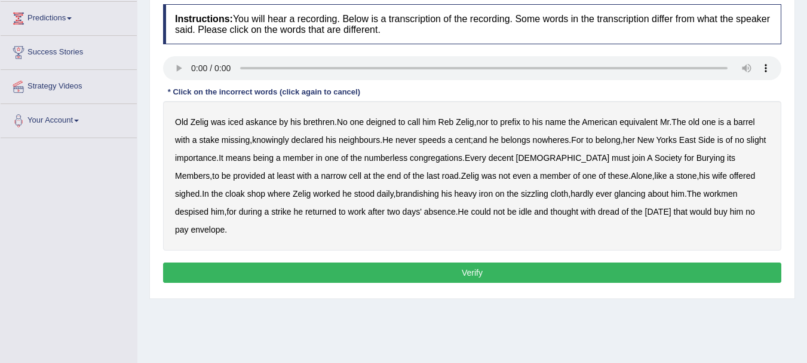
scroll to position [136, 0]
